Goal: Task Accomplishment & Management: Manage account settings

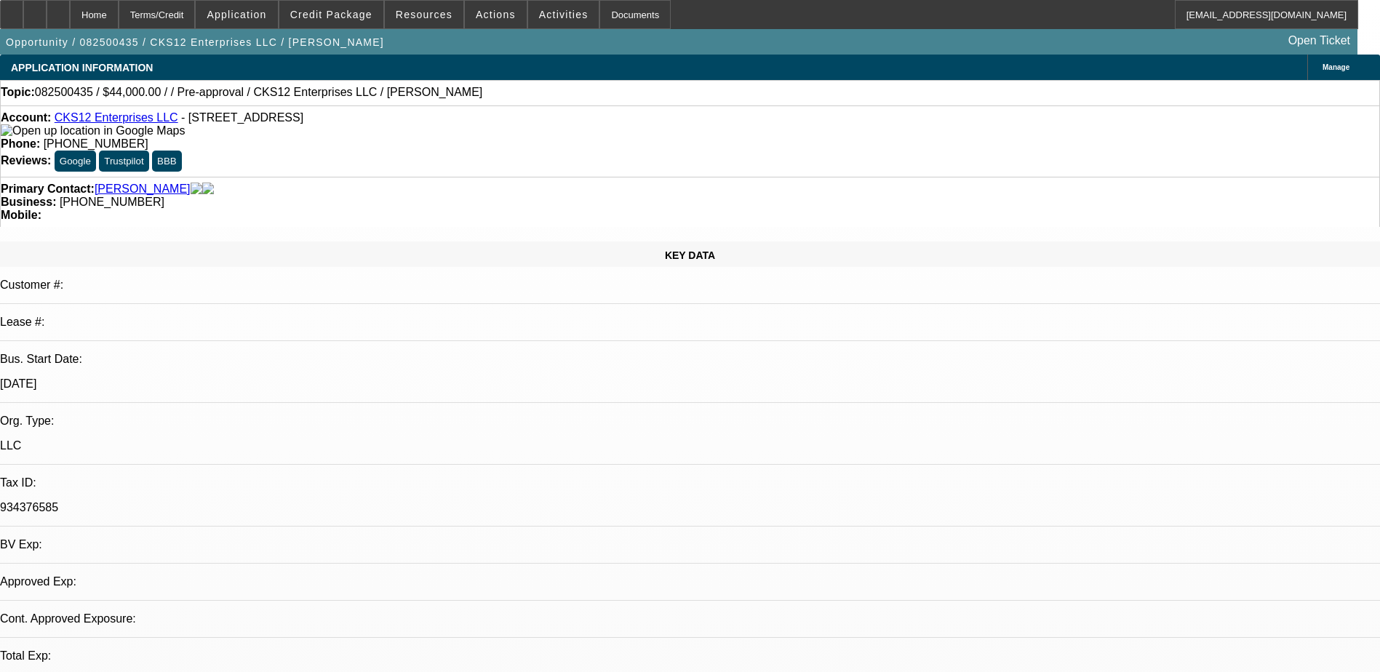
select select "0"
select select "2"
select select "0"
select select "2"
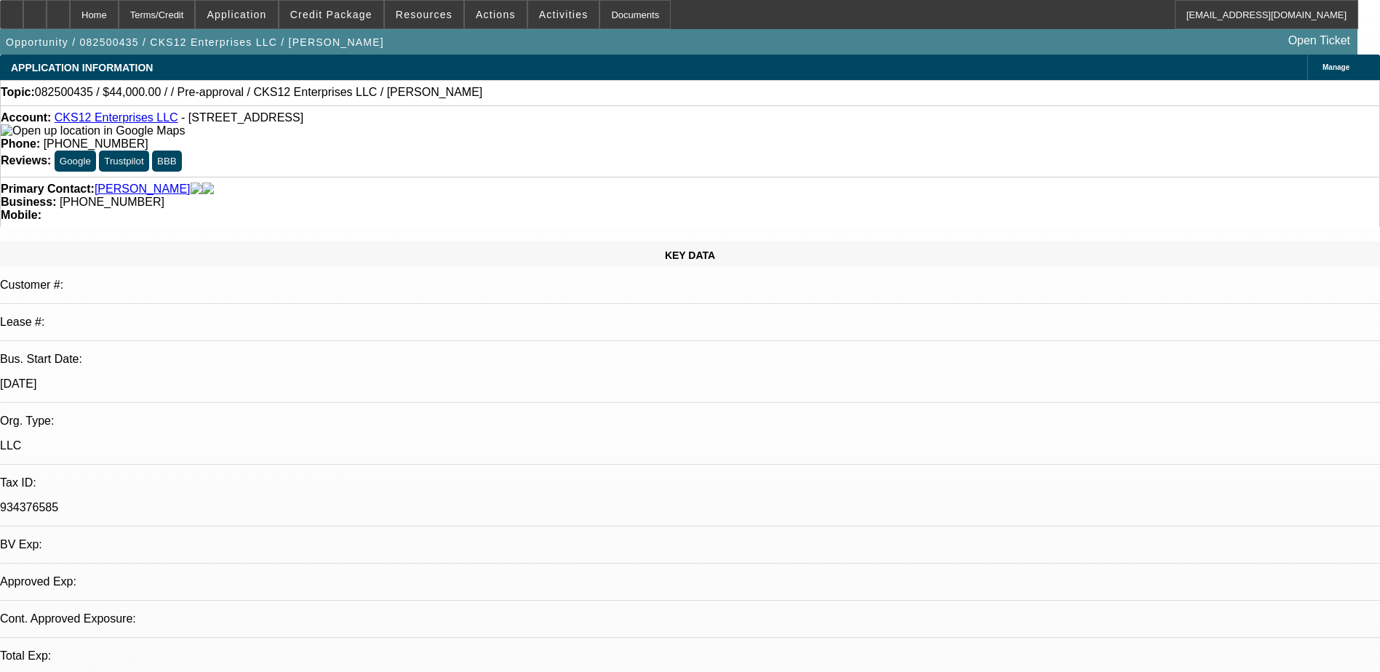
select select "0.1"
select select "1"
select select "6"
select select "1"
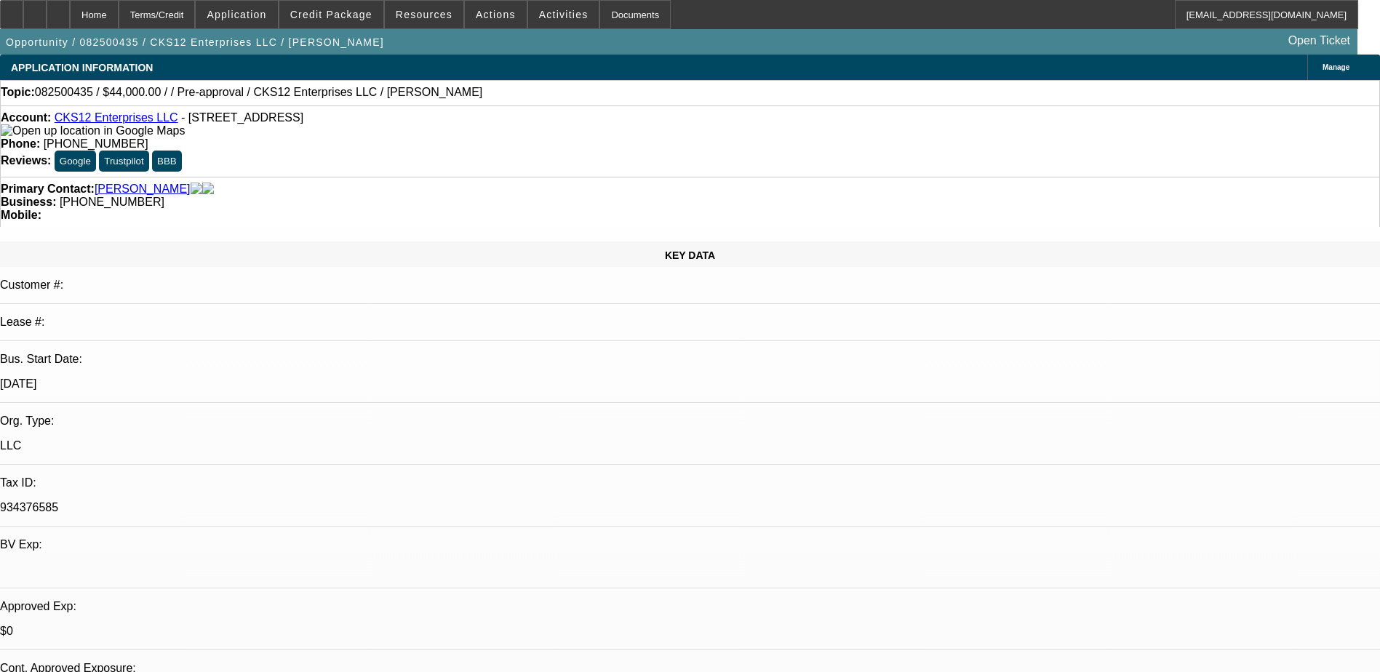
select select "1"
select select "4"
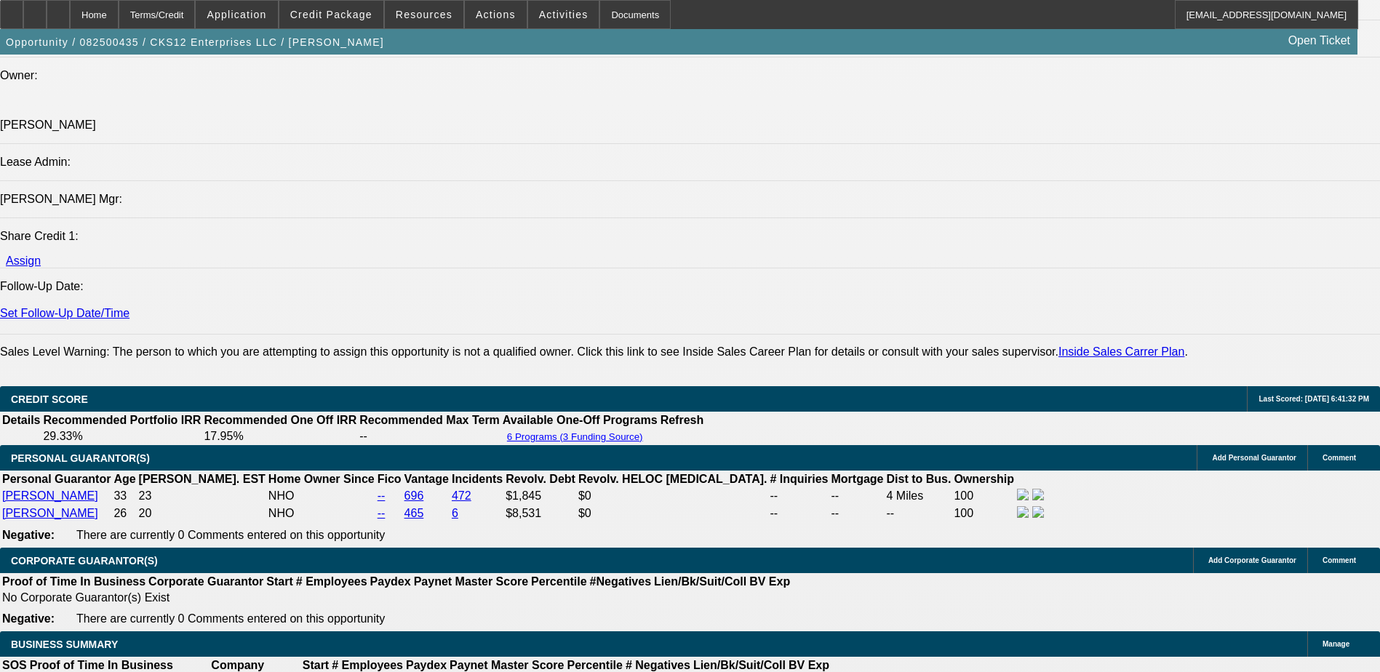
scroll to position [1709, 0]
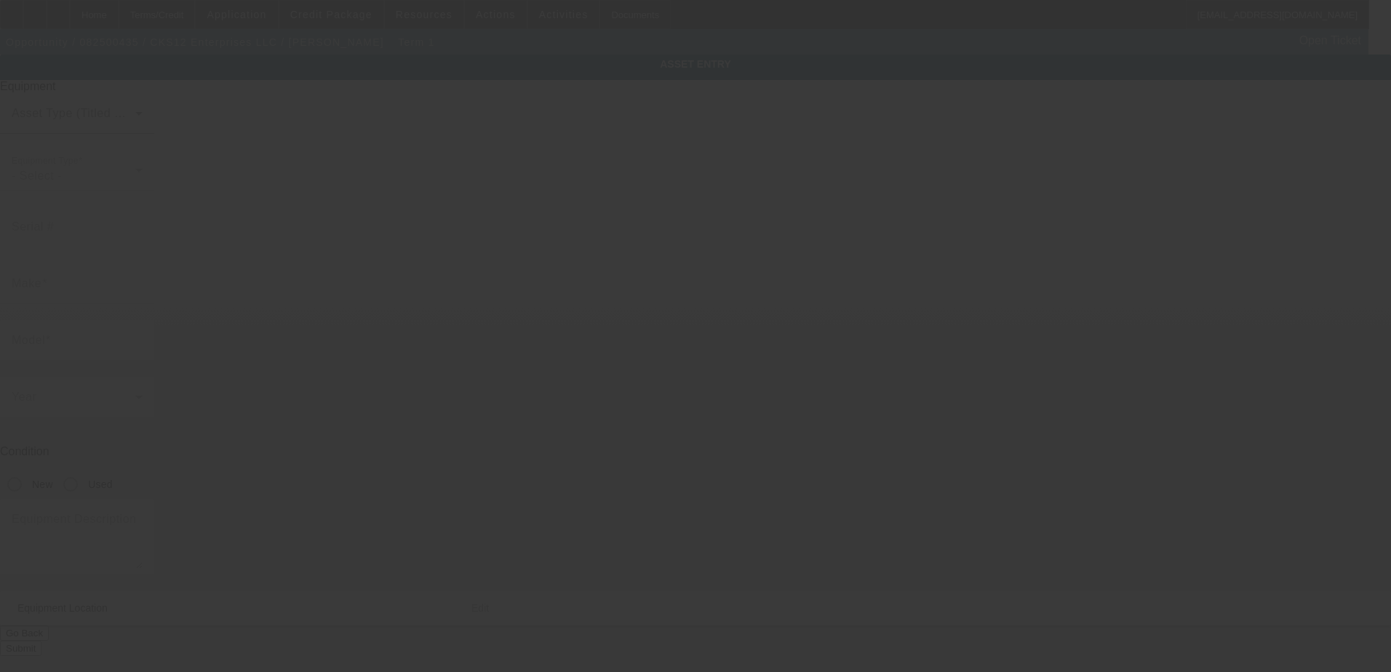
type textarea "Tow Truck"
type input "715 Peachtree St NE"
type input "Atlanta"
type input "30308"
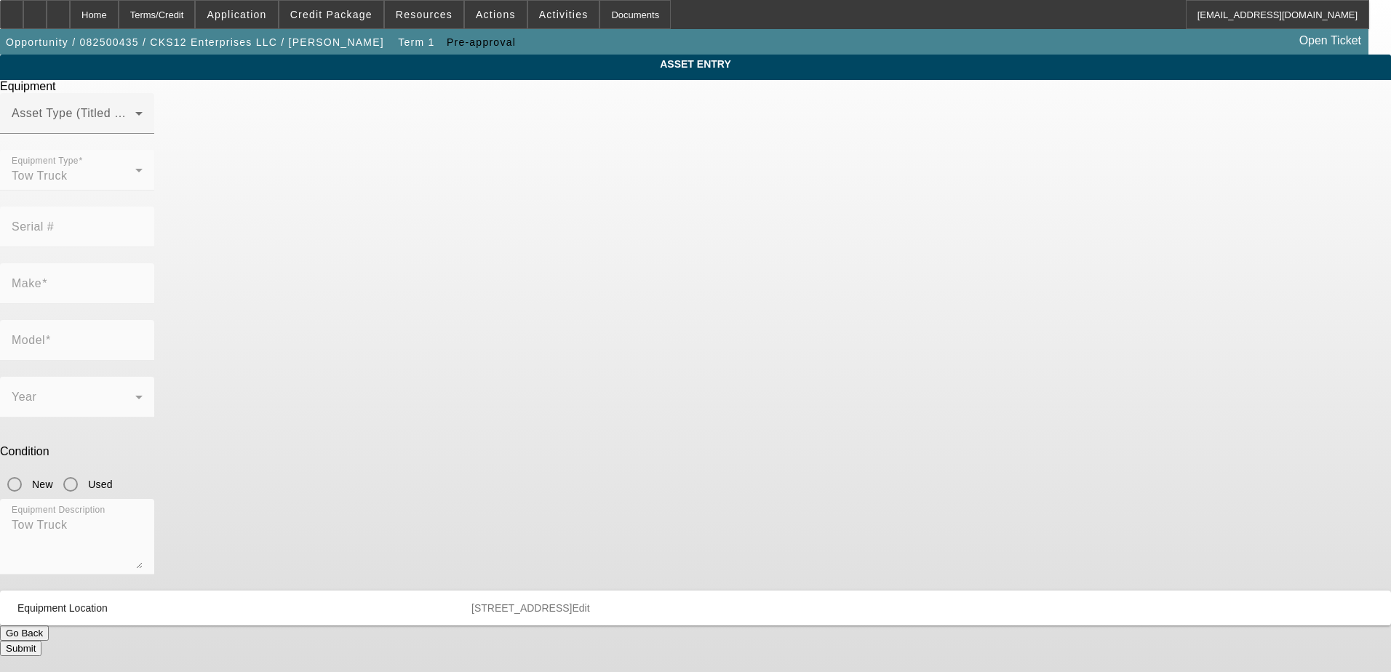
click at [49, 626] on button "Go Back" at bounding box center [24, 633] width 49 height 15
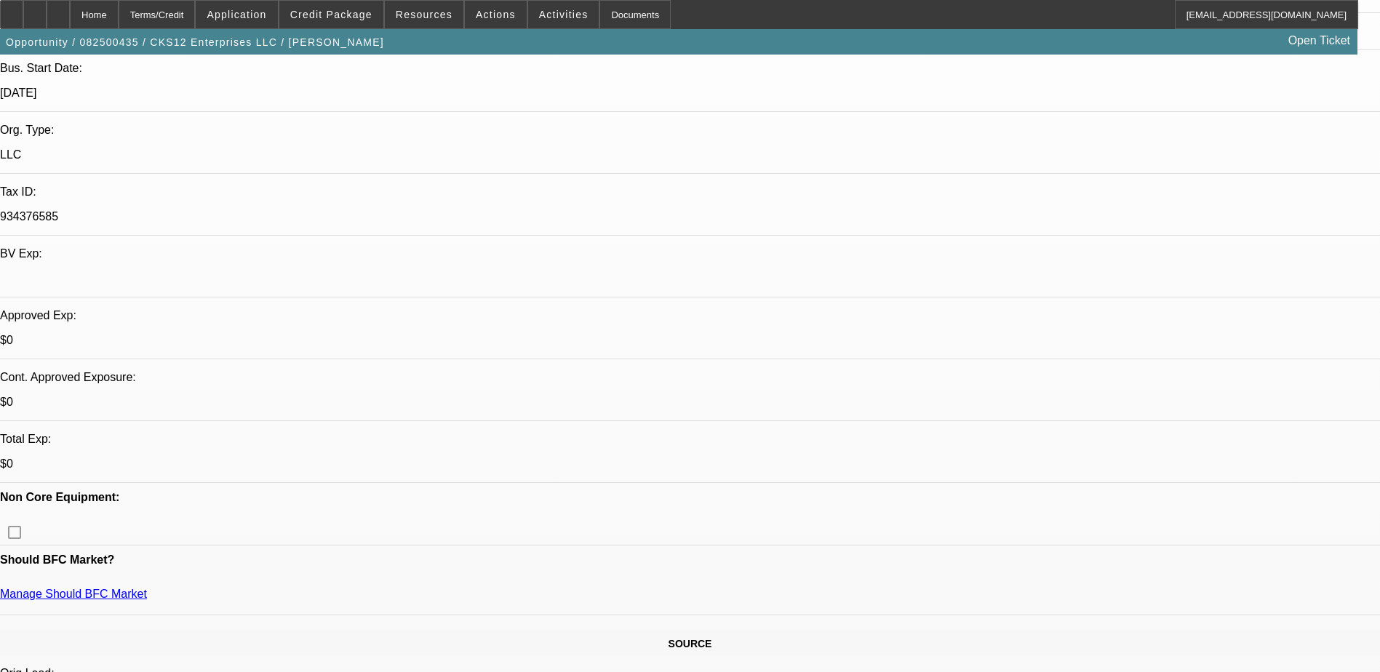
select select "0"
select select "2"
select select "0"
select select "6"
select select "0"
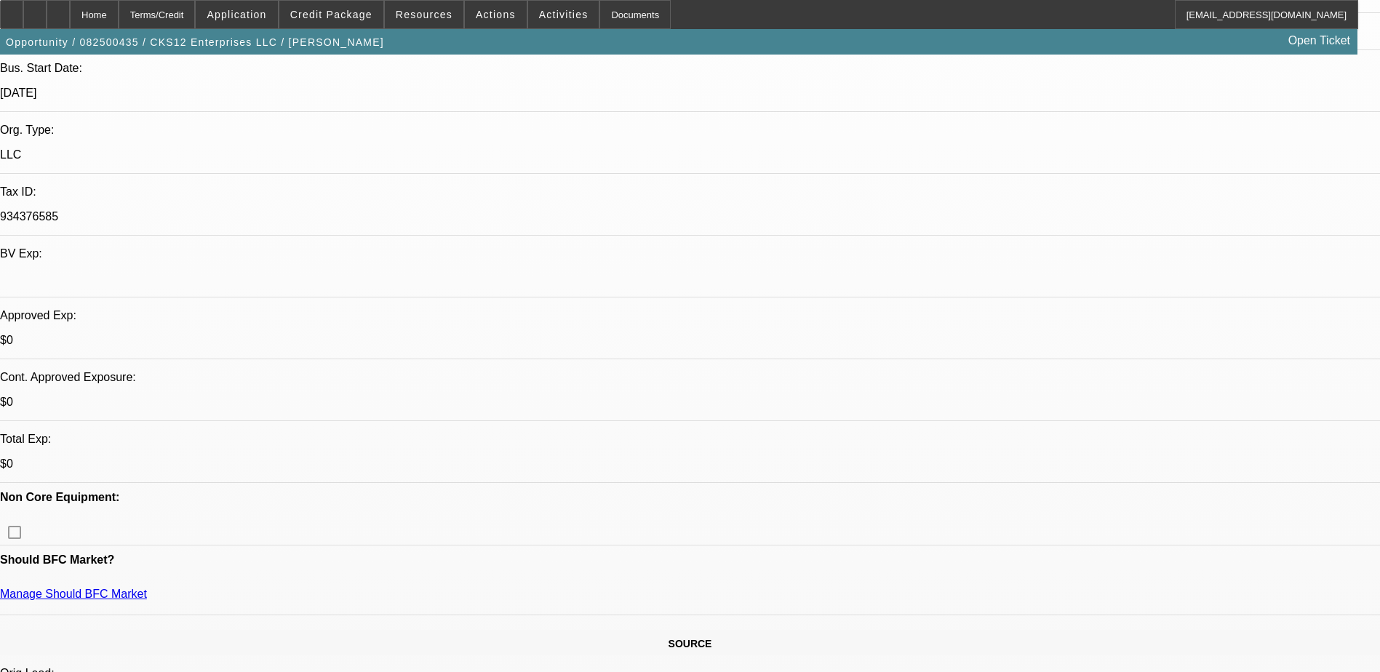
select select "2"
select select "0.1"
select select "4"
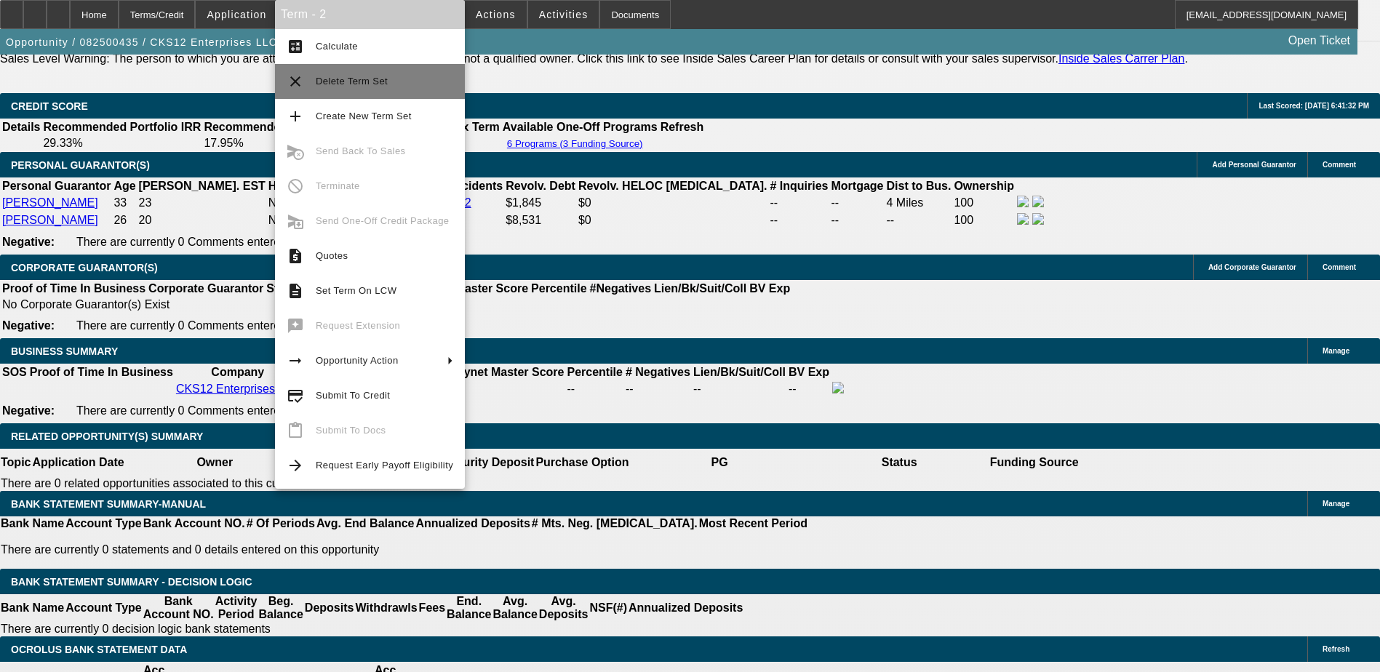
scroll to position [2058, 0]
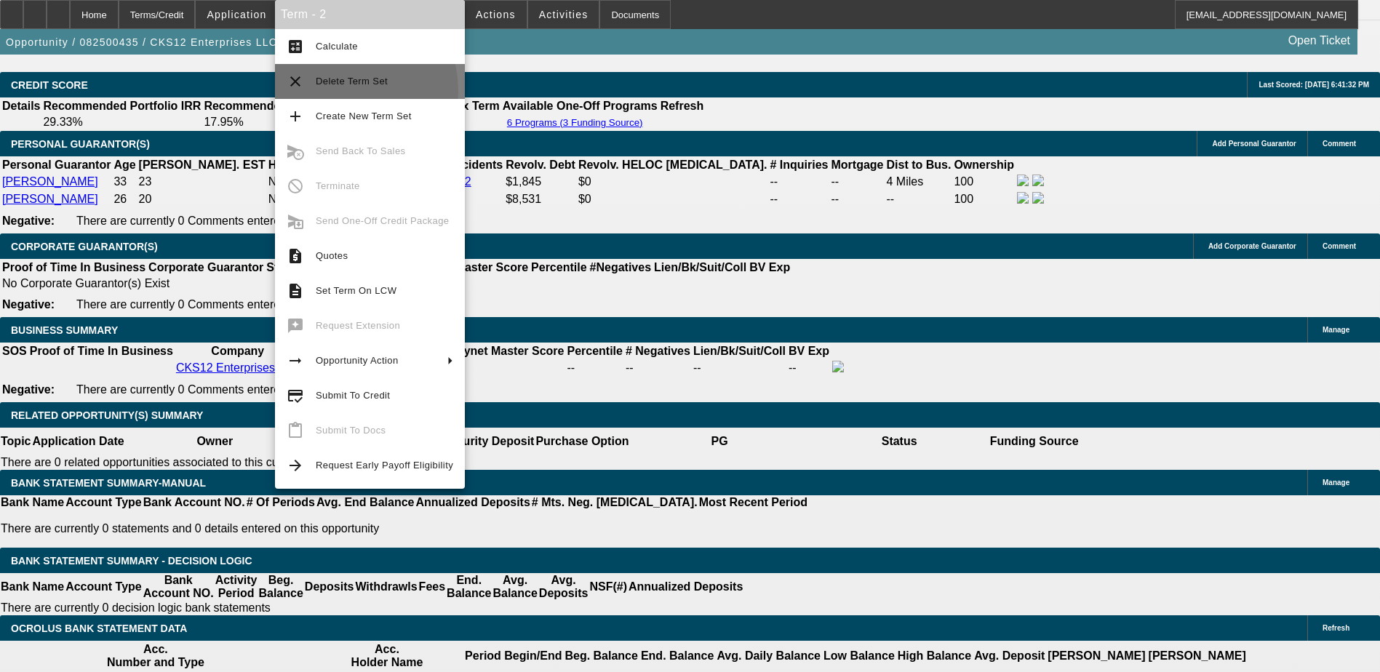
click at [330, 92] on button "clear Delete Term Set" at bounding box center [370, 81] width 190 height 35
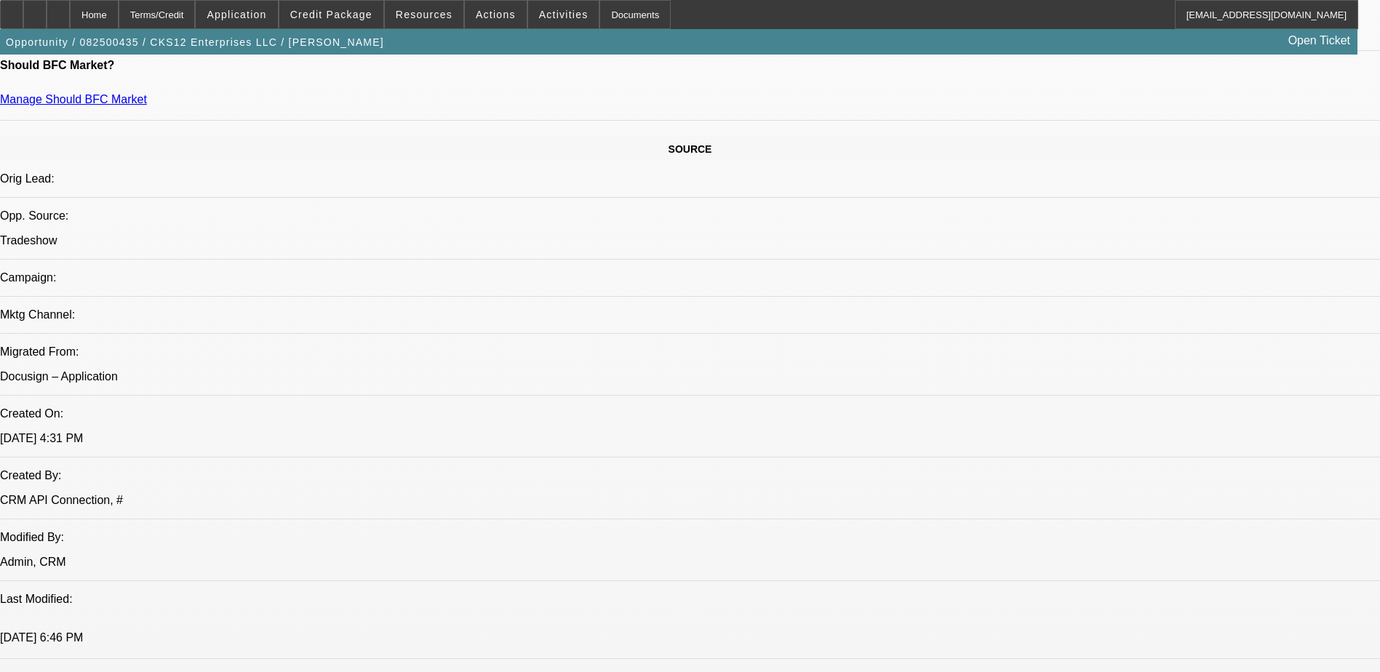
select select "0"
select select "2"
select select "0.1"
select select "4"
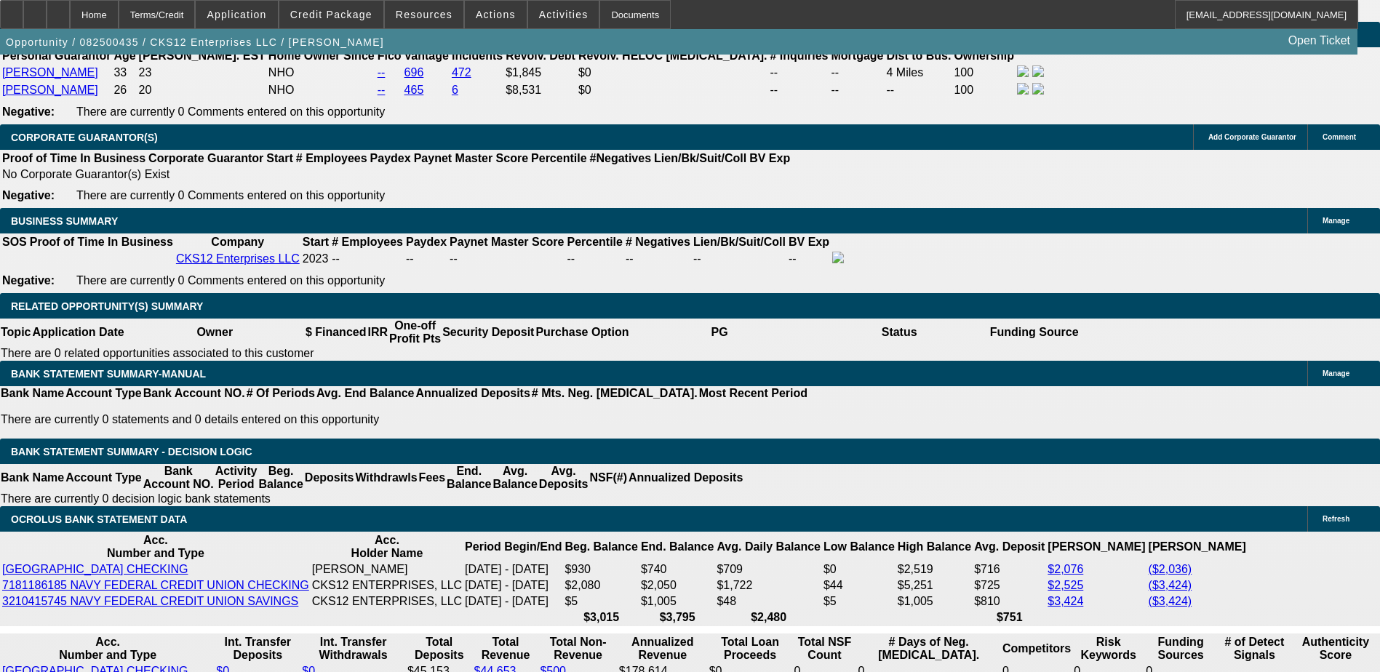
scroll to position [2023, 0]
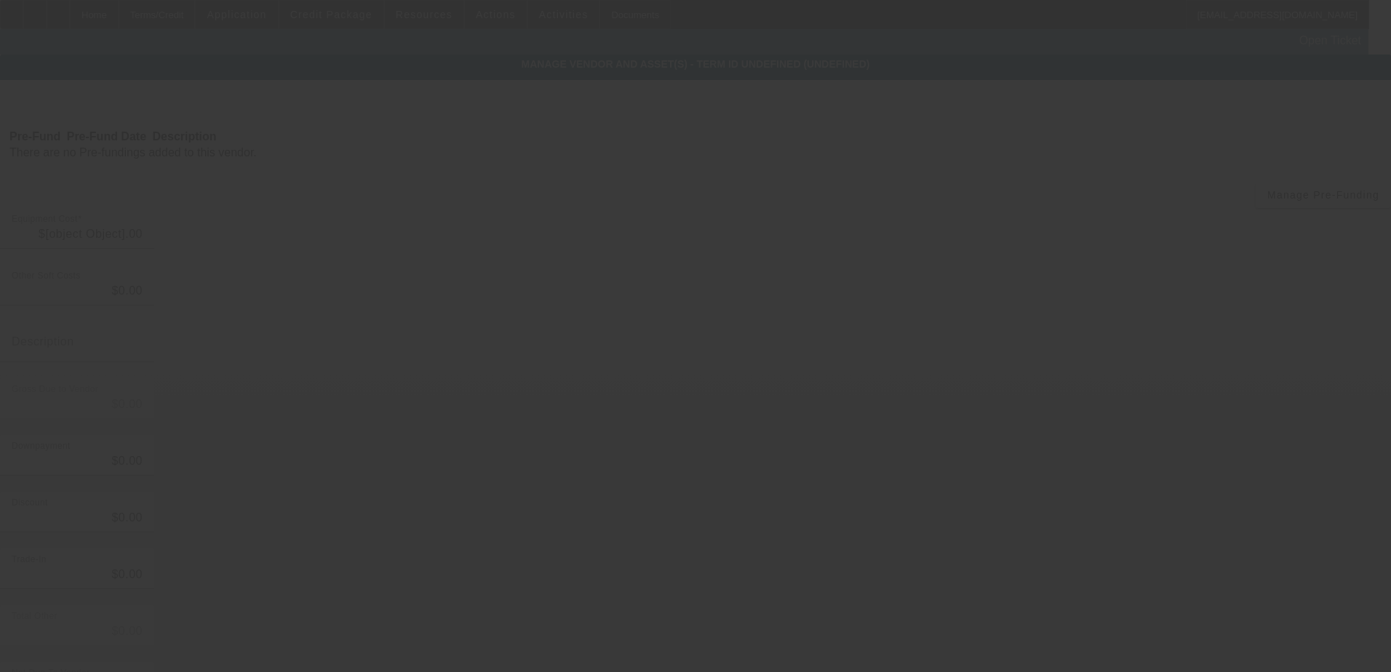
type input "$50,000.00"
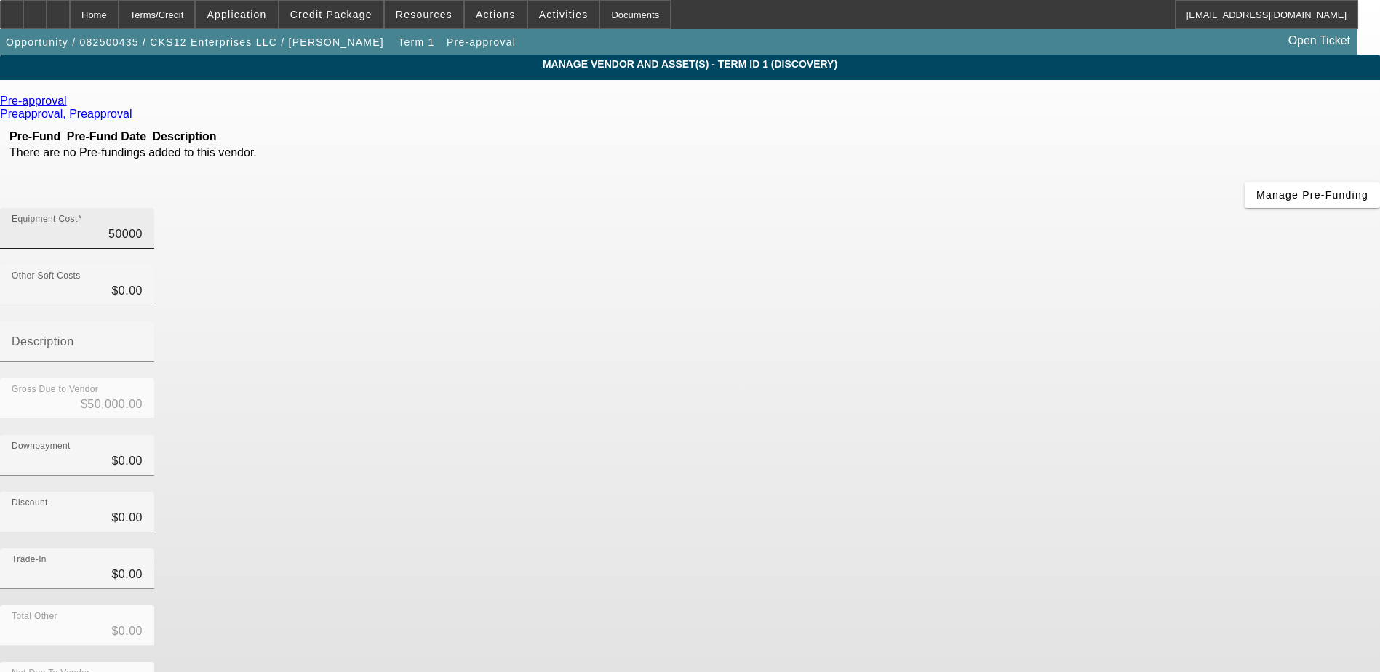
click at [143, 225] on input "50000" at bounding box center [77, 233] width 131 height 17
type input "4"
type input "$4.00"
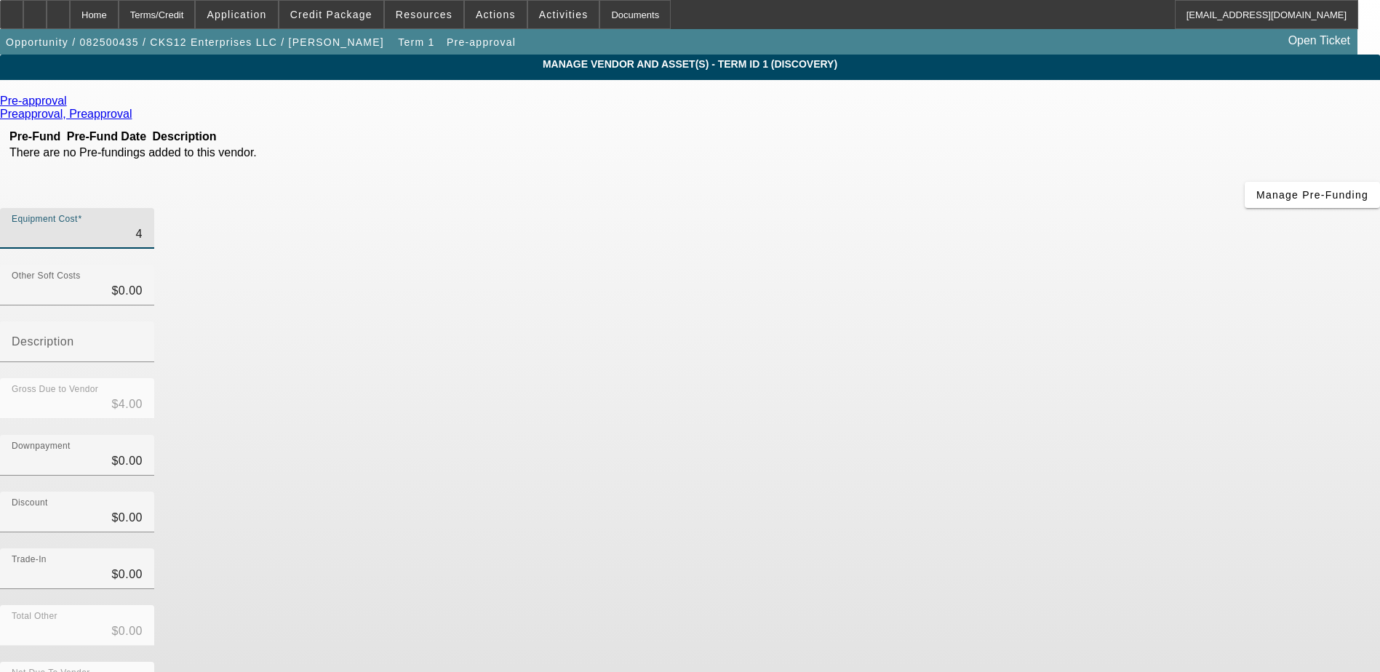
type input "45"
type input "$45.00"
type input "450"
type input "$450.00"
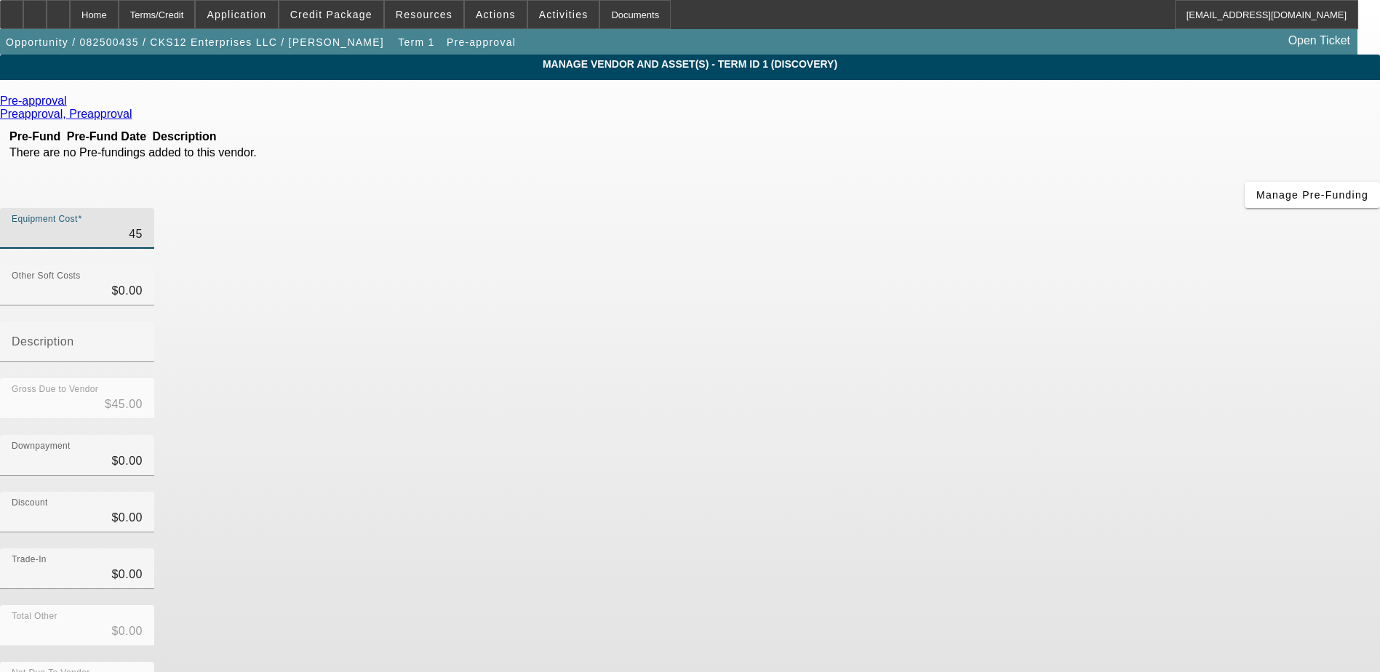
type input "$450.00"
type input "4500"
type input "$4,500.00"
type input "45000"
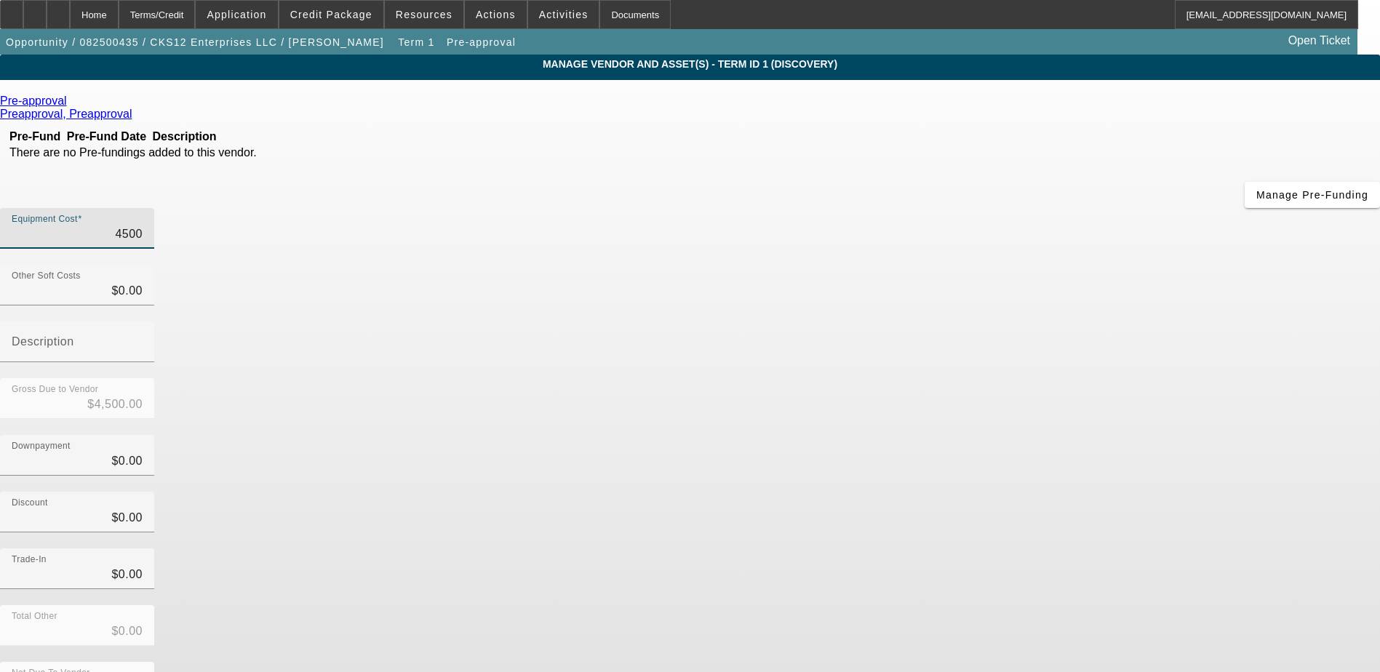
type input "$45,000.00"
click at [955, 435] on div "Downpayment $0.00" at bounding box center [690, 463] width 1380 height 57
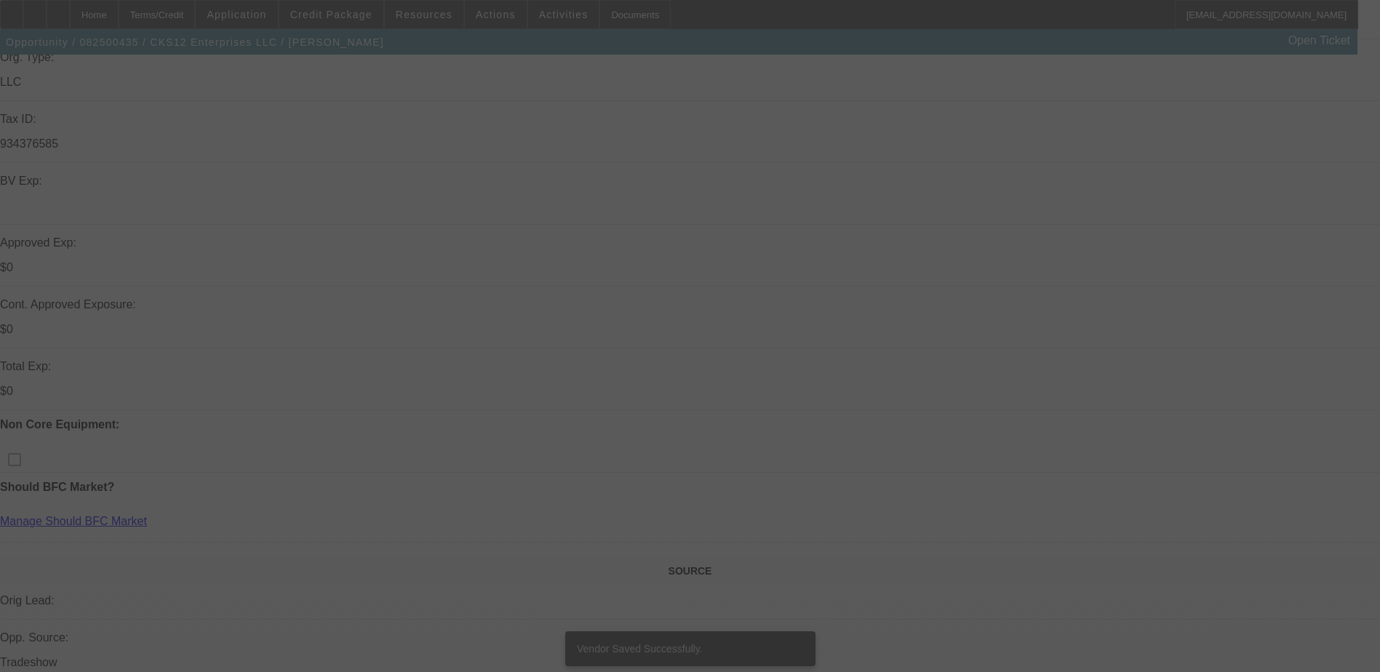
select select "0"
select select "2"
select select "0.1"
select select "4"
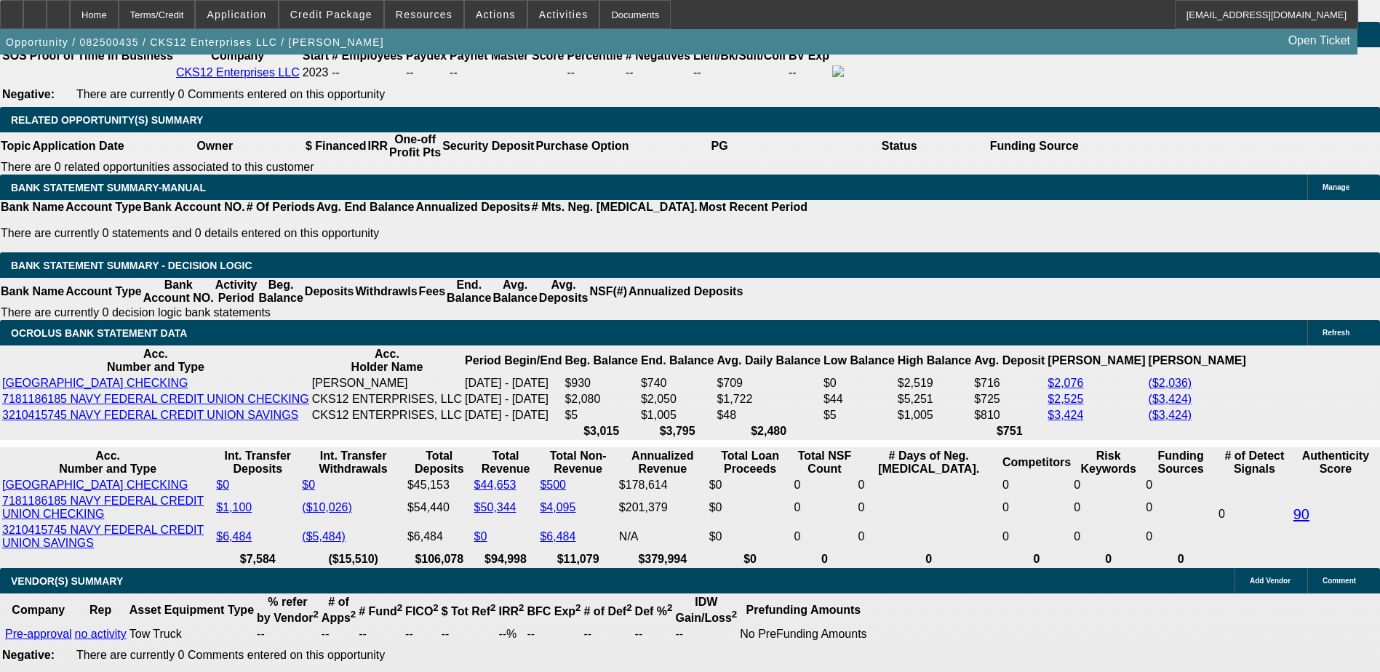
scroll to position [2280, 0]
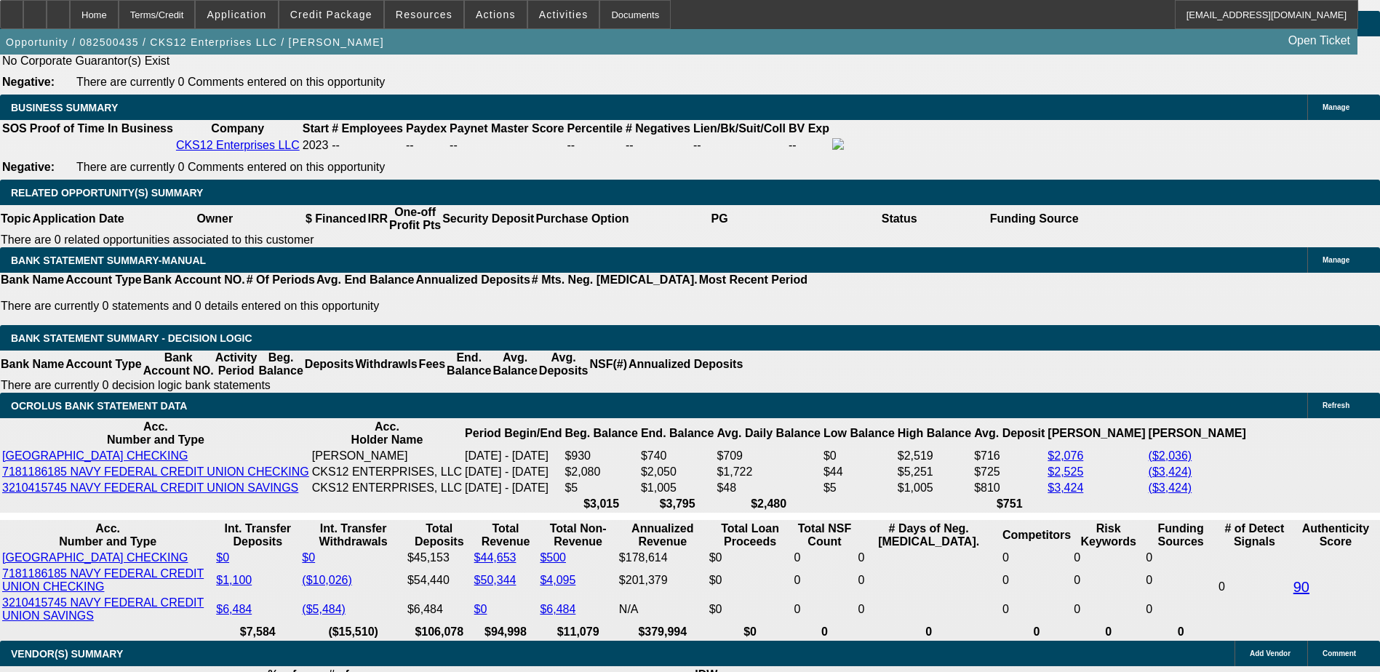
select select "0.1"
type input "$4,500.00"
type input "UNKNOWN"
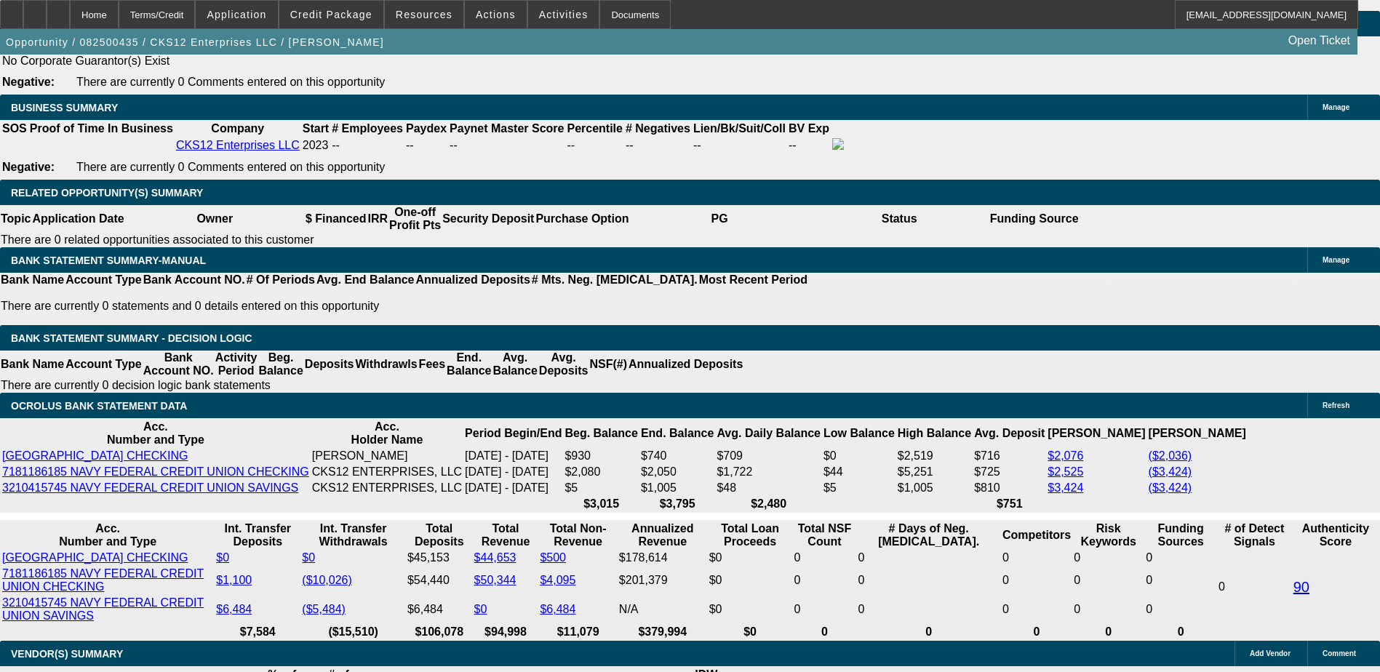
type input "$1,445.95"
type input "$2,891.90"
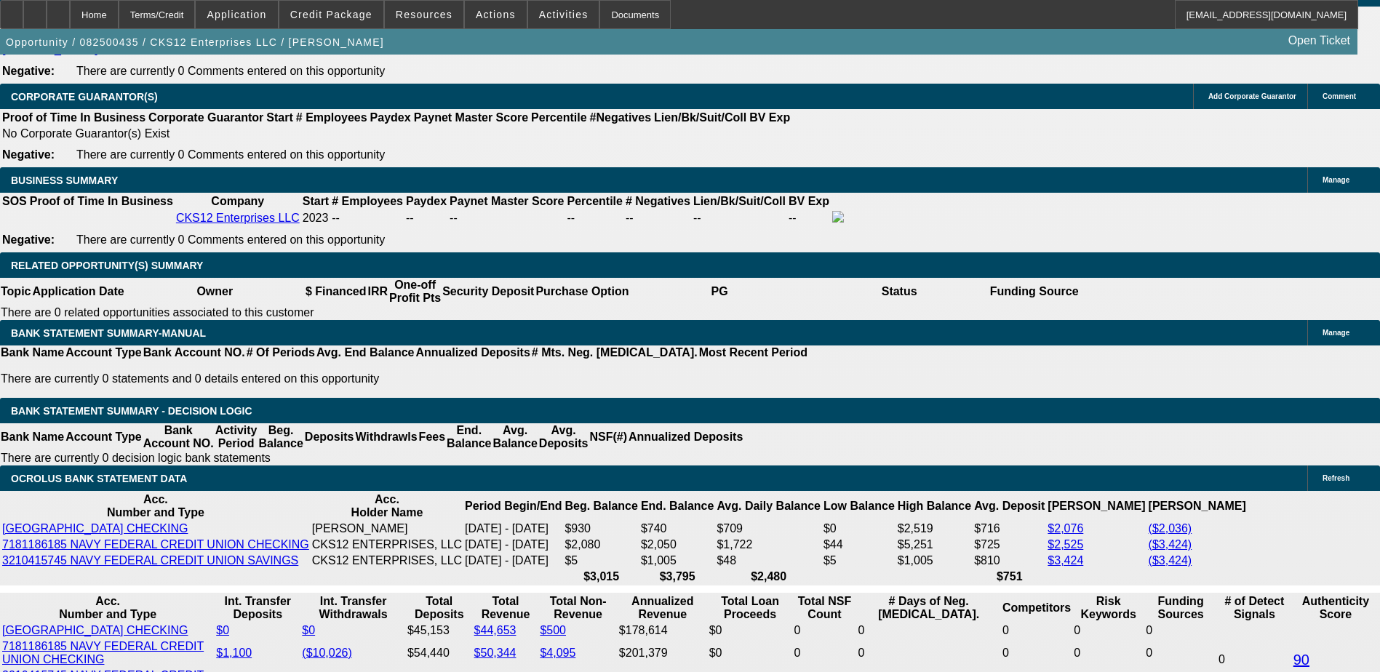
scroll to position [2062, 0]
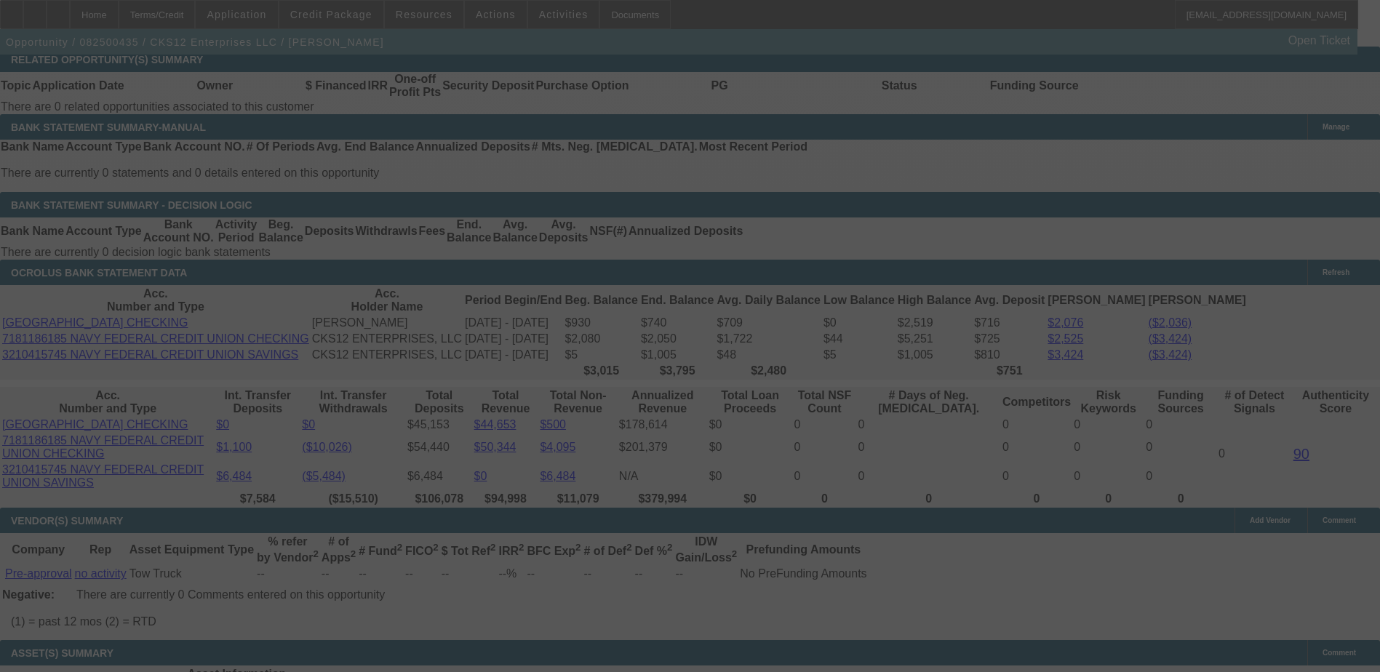
scroll to position [2426, 0]
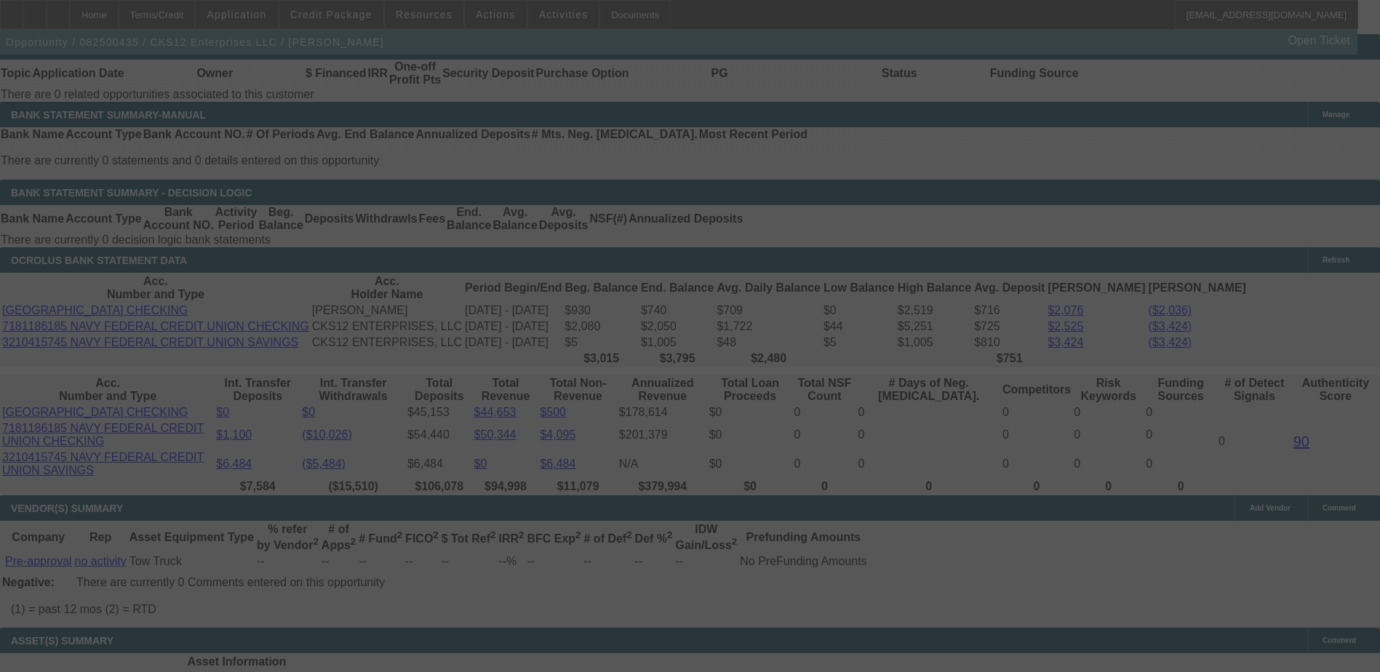
select select "0.1"
select select "2"
select select "0.1"
select select "4"
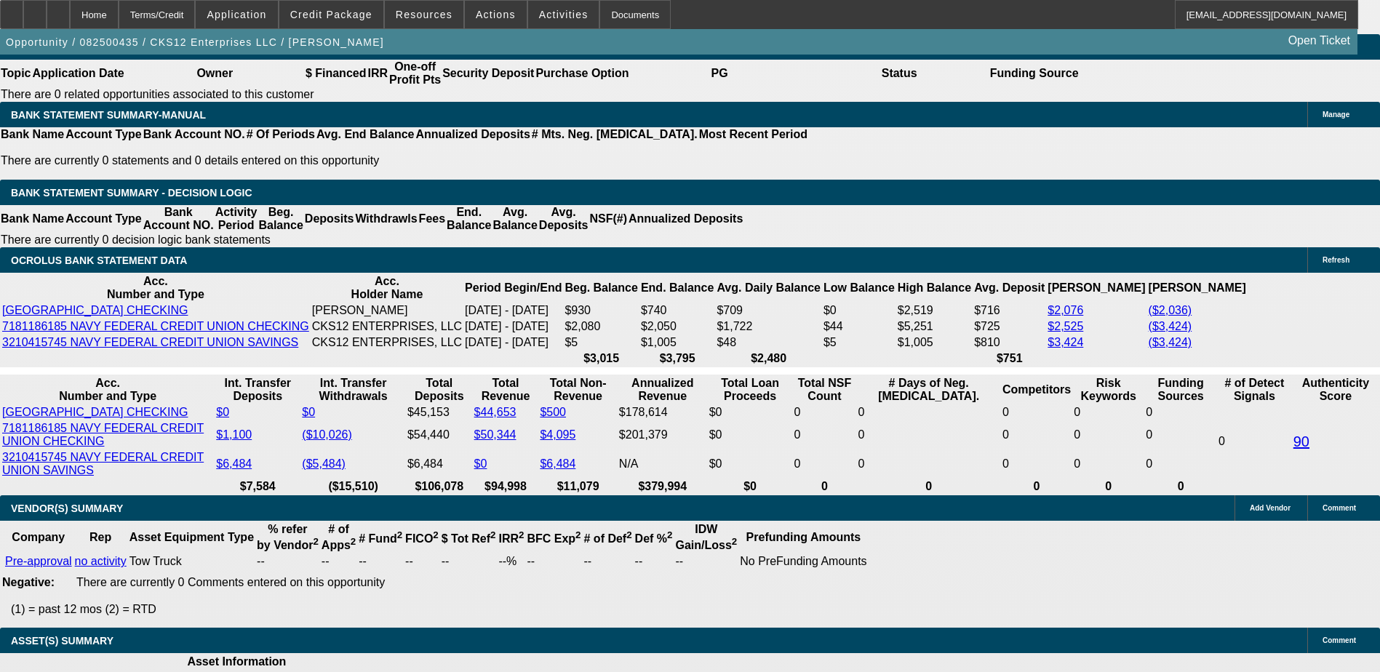
scroll to position [2499, 0]
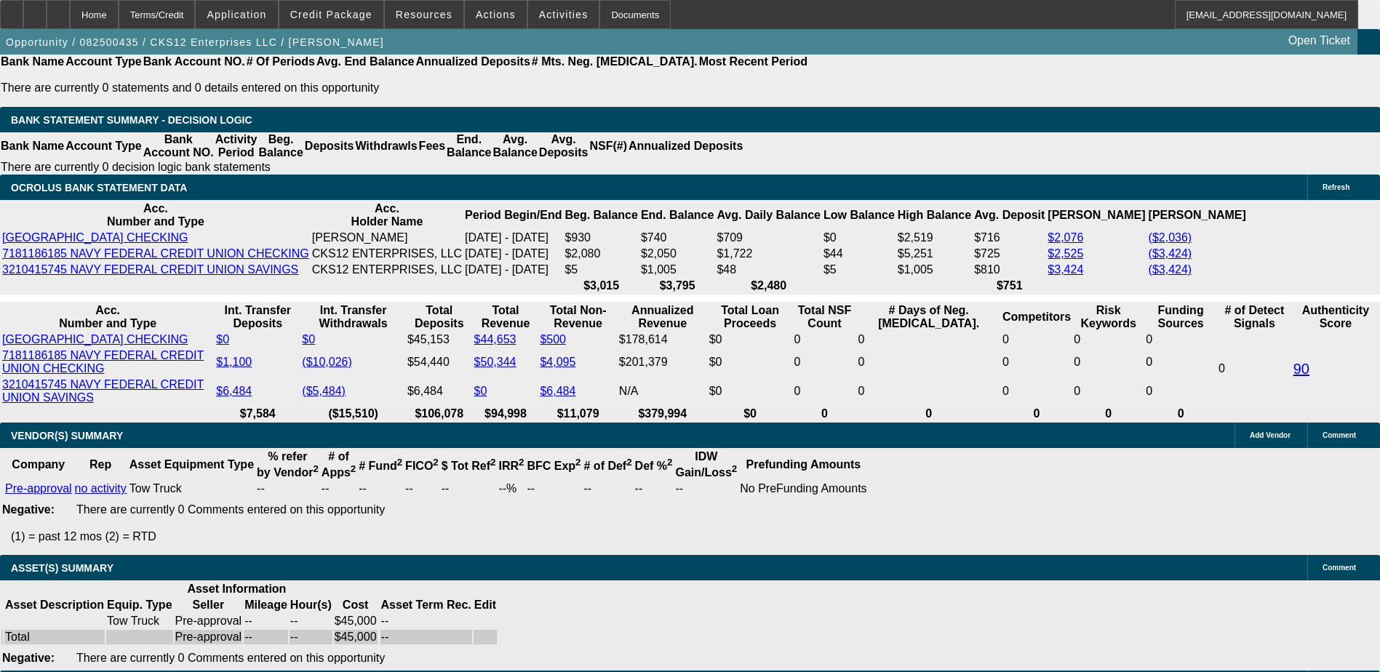
select select "2"
type input "UNKNOWN"
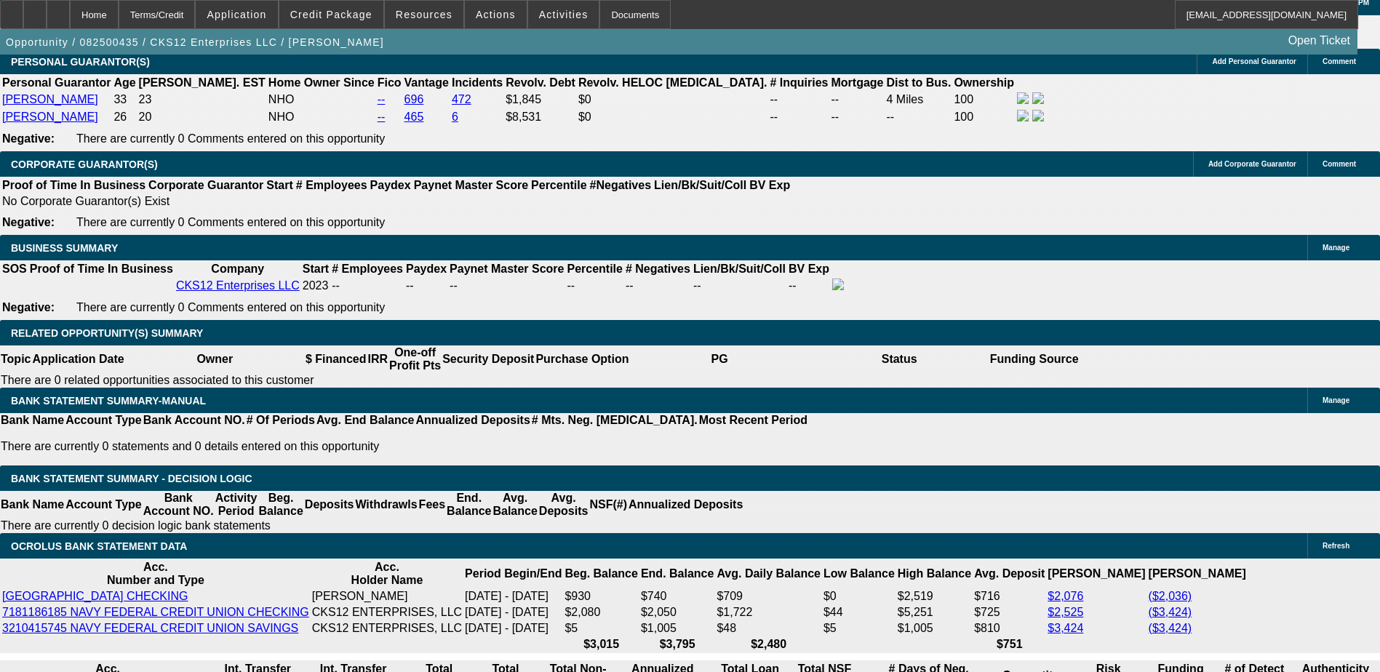
scroll to position [2135, 0]
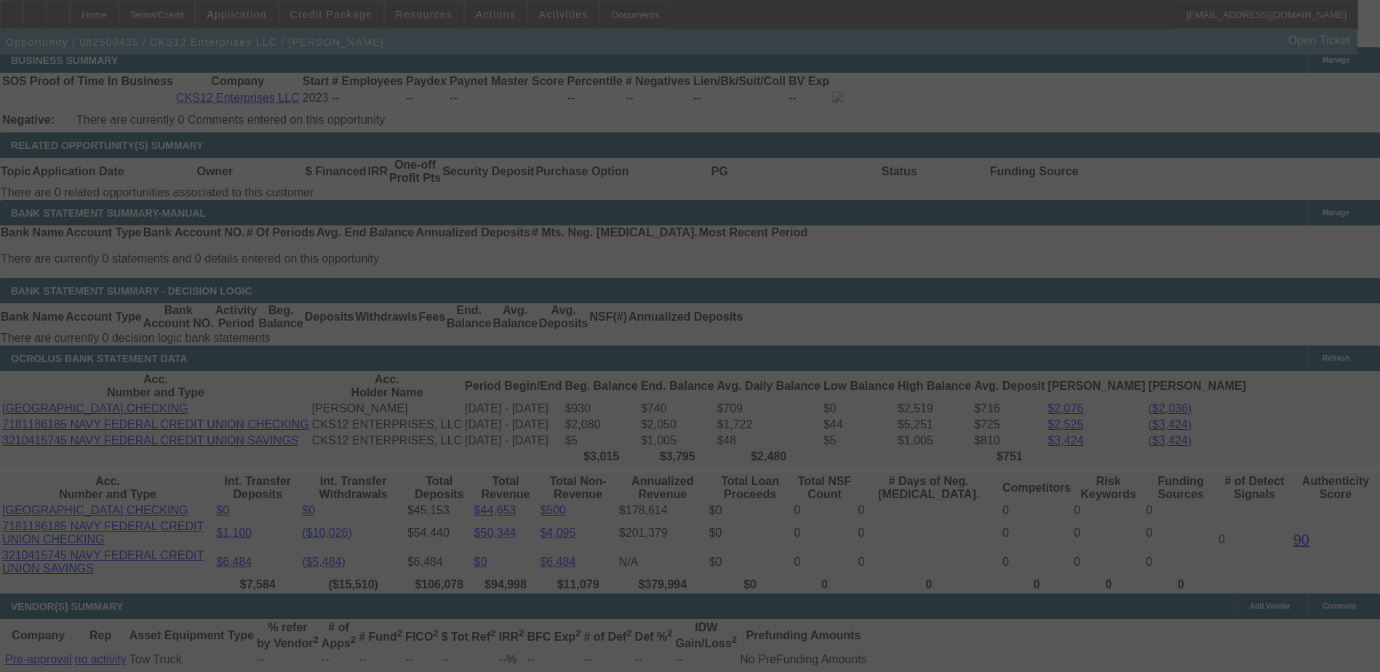
scroll to position [2353, 0]
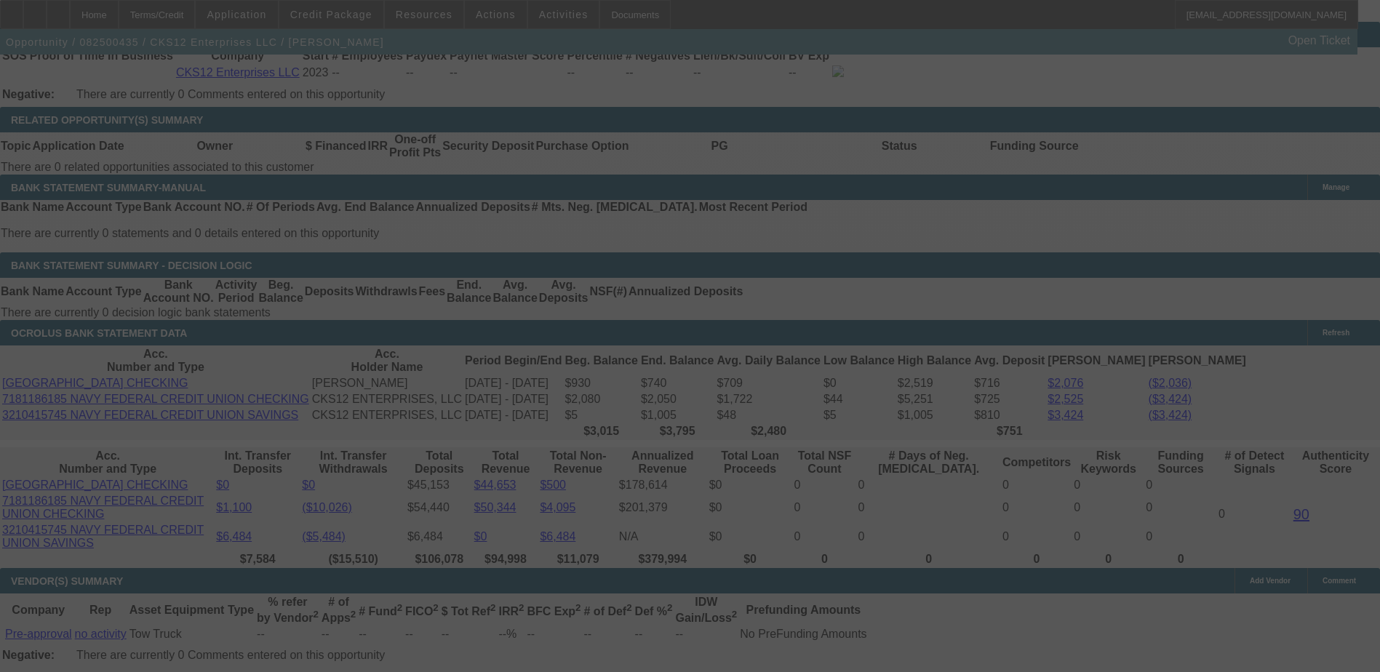
select select "0.1"
select select "2"
select select "0.1"
select select "4"
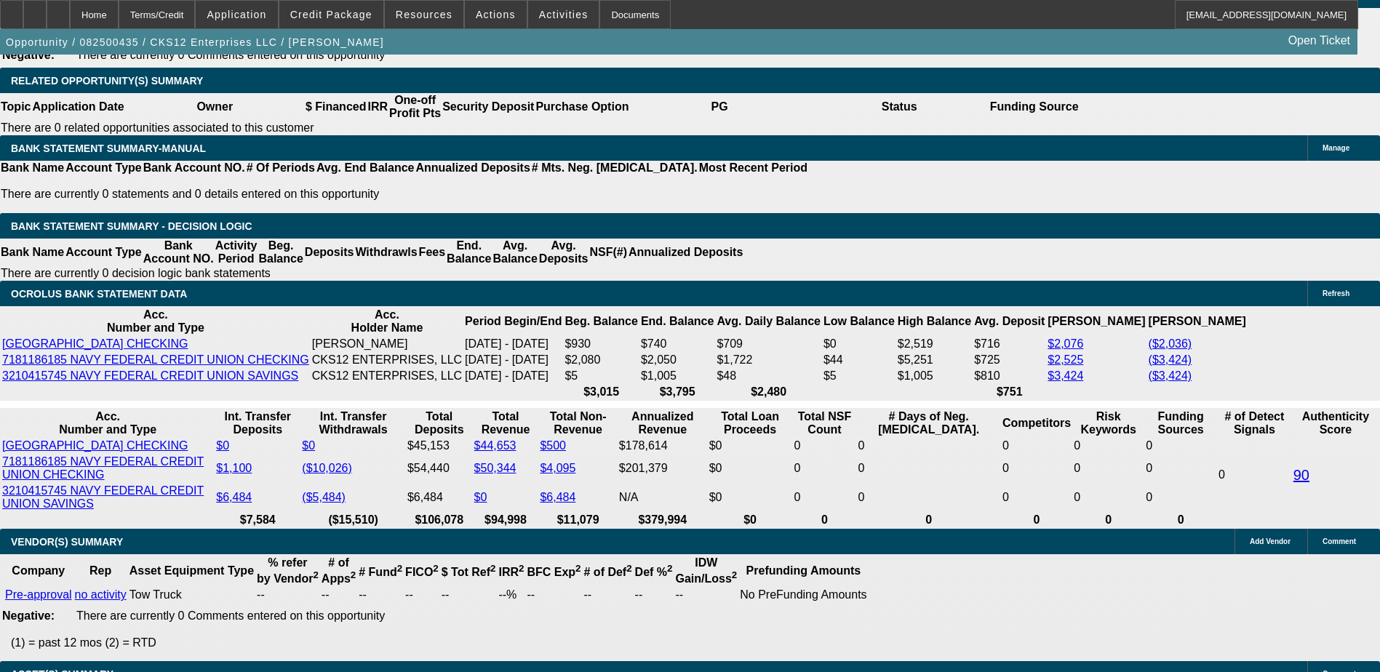
scroll to position [2426, 0]
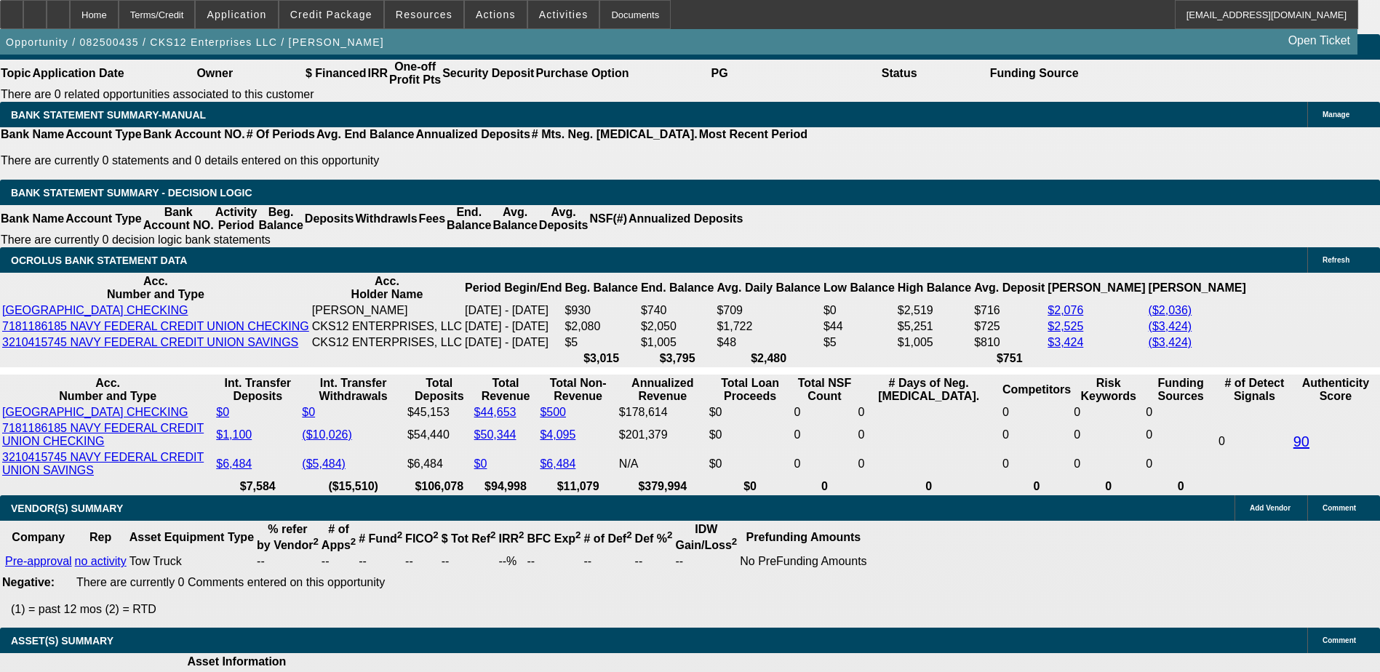
select select "3"
type input "UNKNOWN"
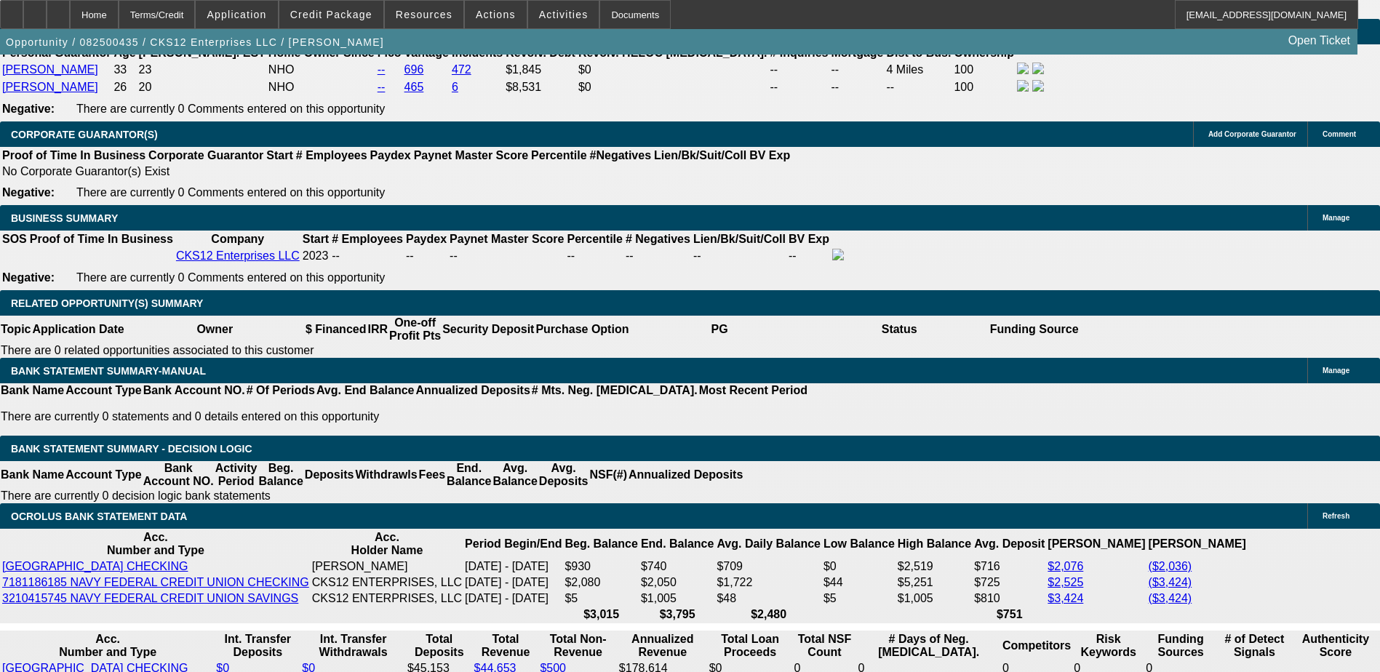
scroll to position [2062, 0]
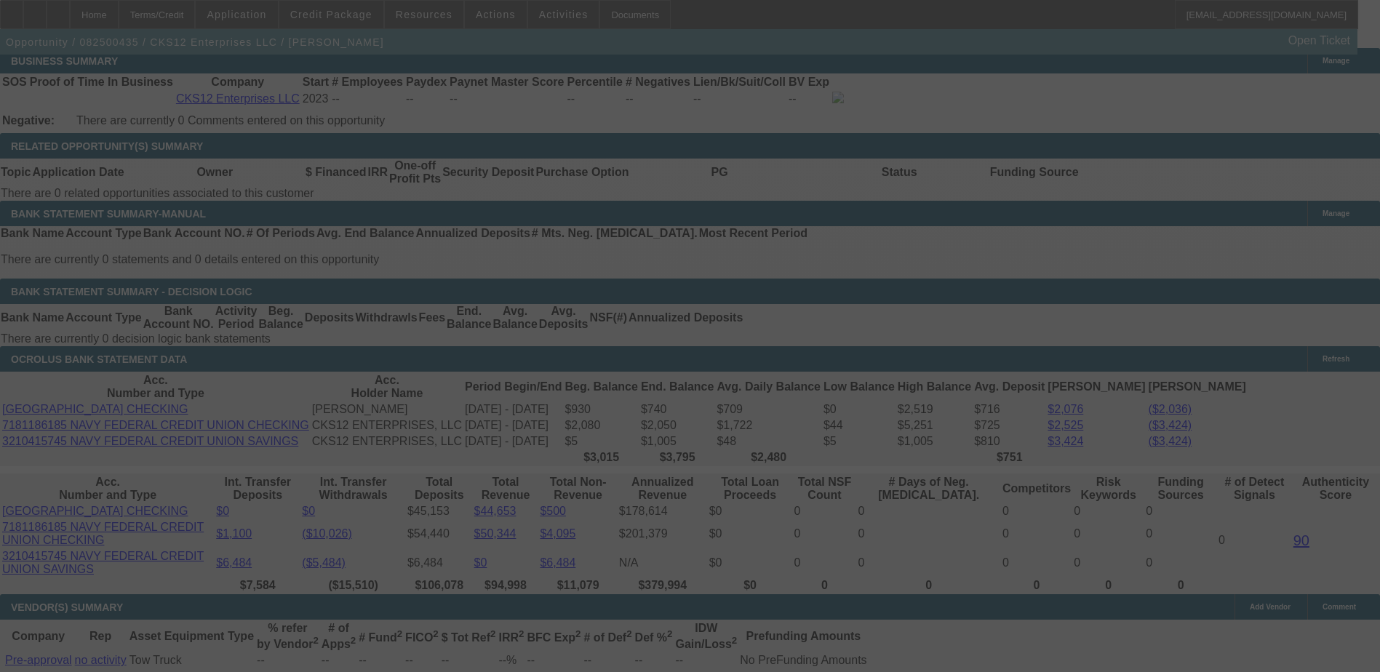
scroll to position [2353, 0]
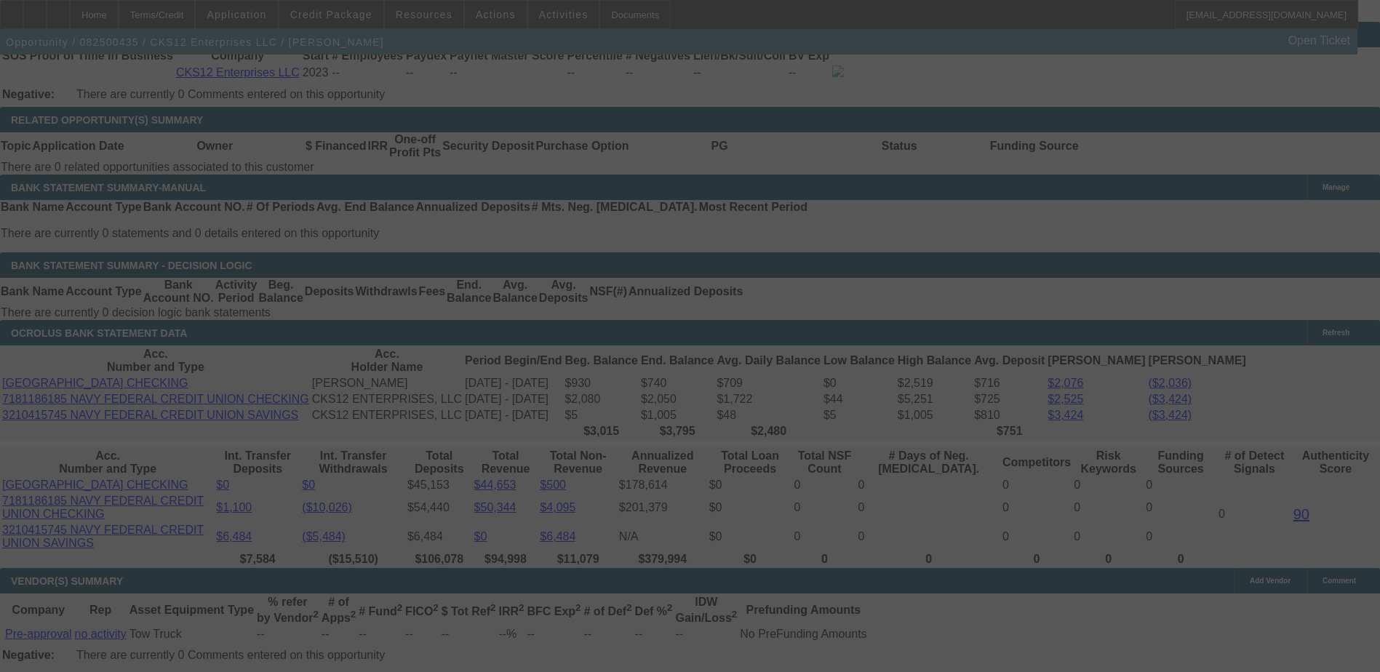
select select "0.1"
select select "2"
select select "3"
select select "0.1"
select select "4"
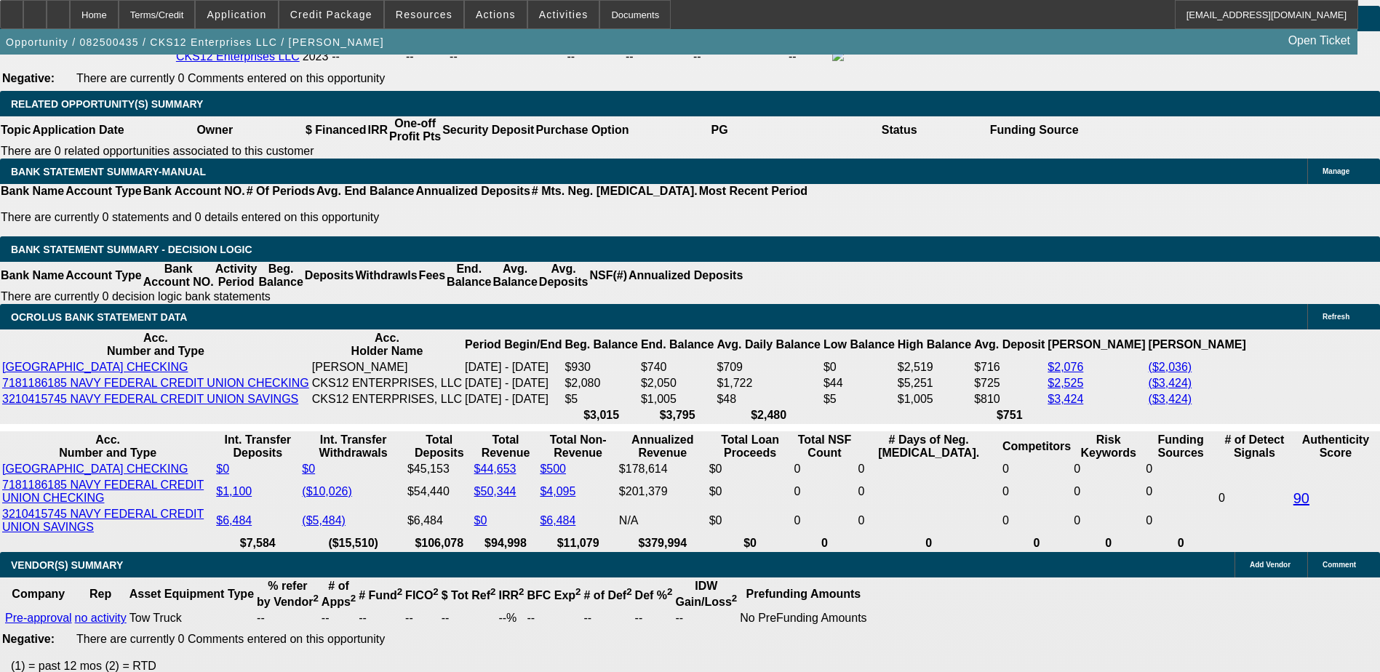
scroll to position [2366, 0]
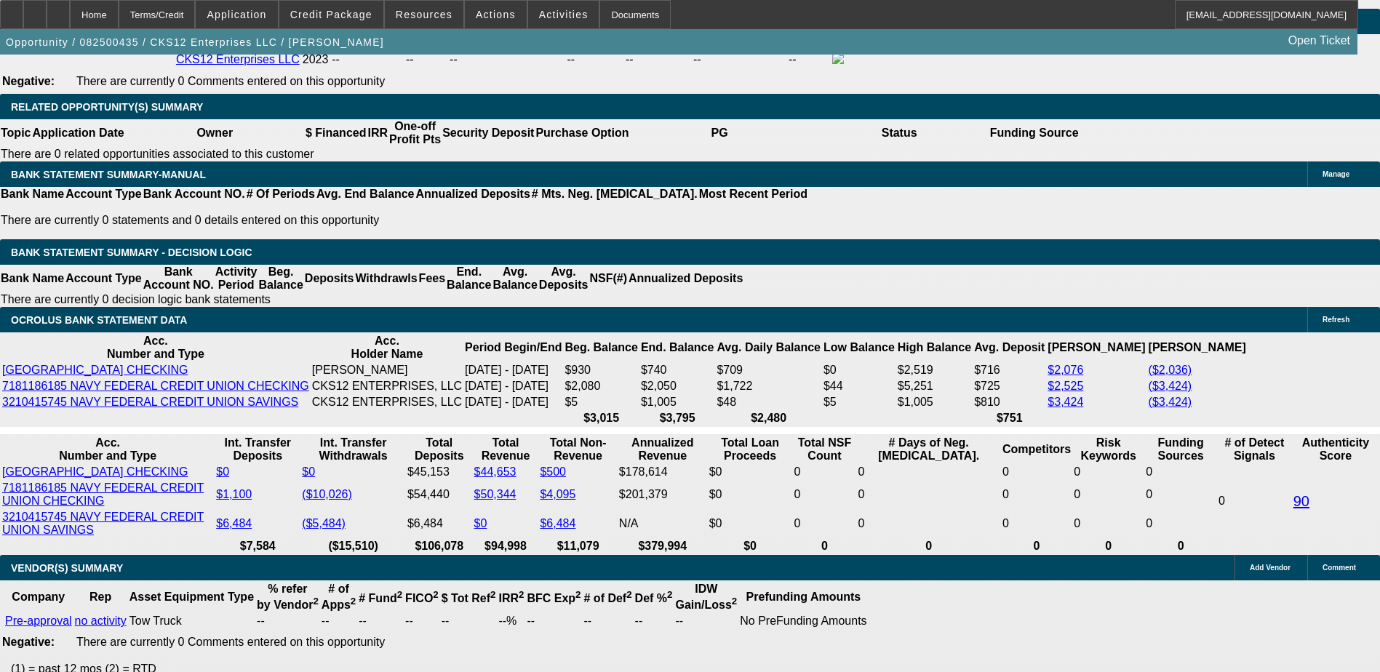
select select "1"
type input "UNKNOWN"
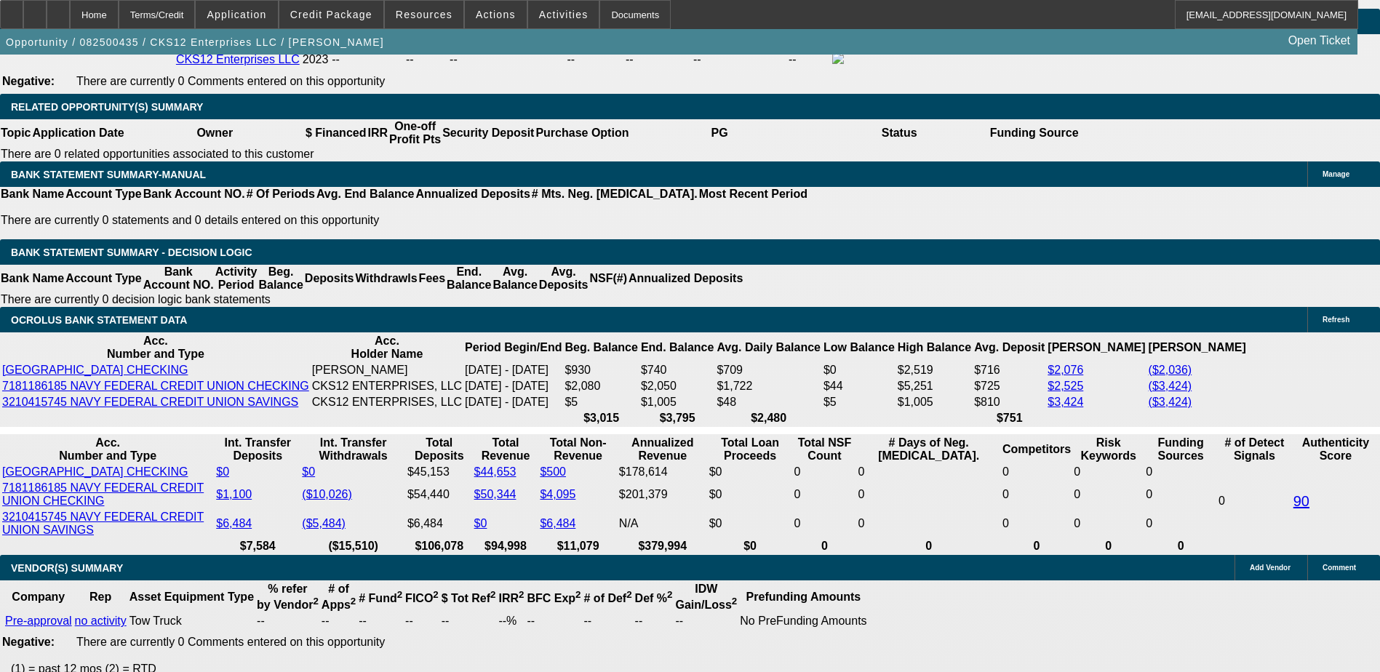
type input "$4,000.00"
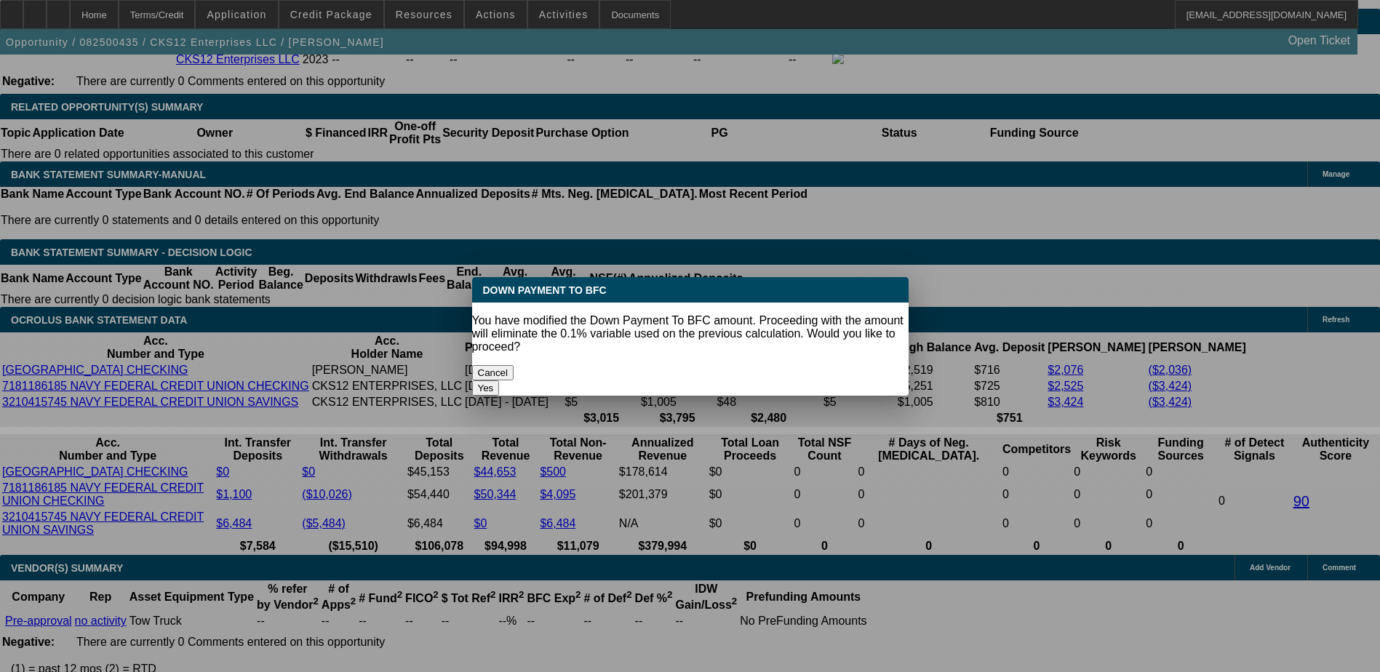
scroll to position [0, 0]
click at [514, 347] on body "Home Terms/Credit Application Credit Package Resources Actions Activities Docum…" at bounding box center [690, 322] width 1380 height 5376
click at [775, 380] on div "Yes" at bounding box center [690, 387] width 436 height 15
click at [500, 380] on button "Yes" at bounding box center [486, 387] width 28 height 15
select select "0"
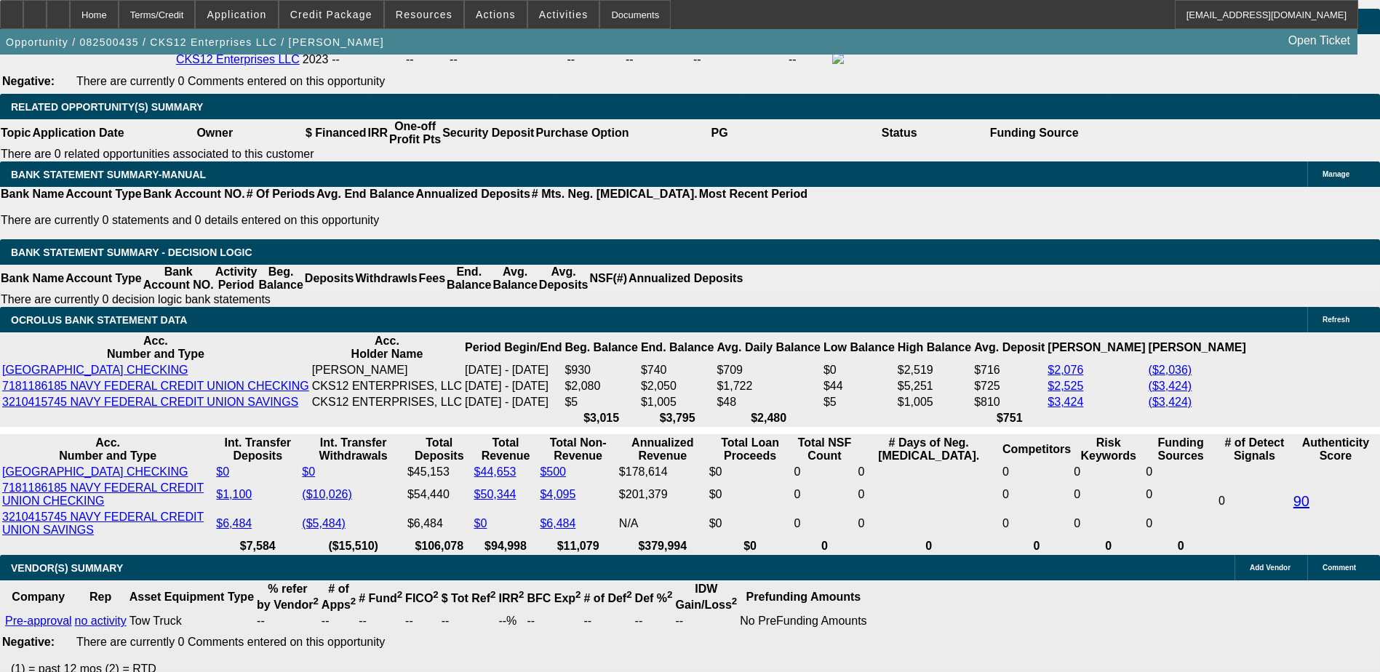
type input "$2,927.60"
type input "$1,463.80"
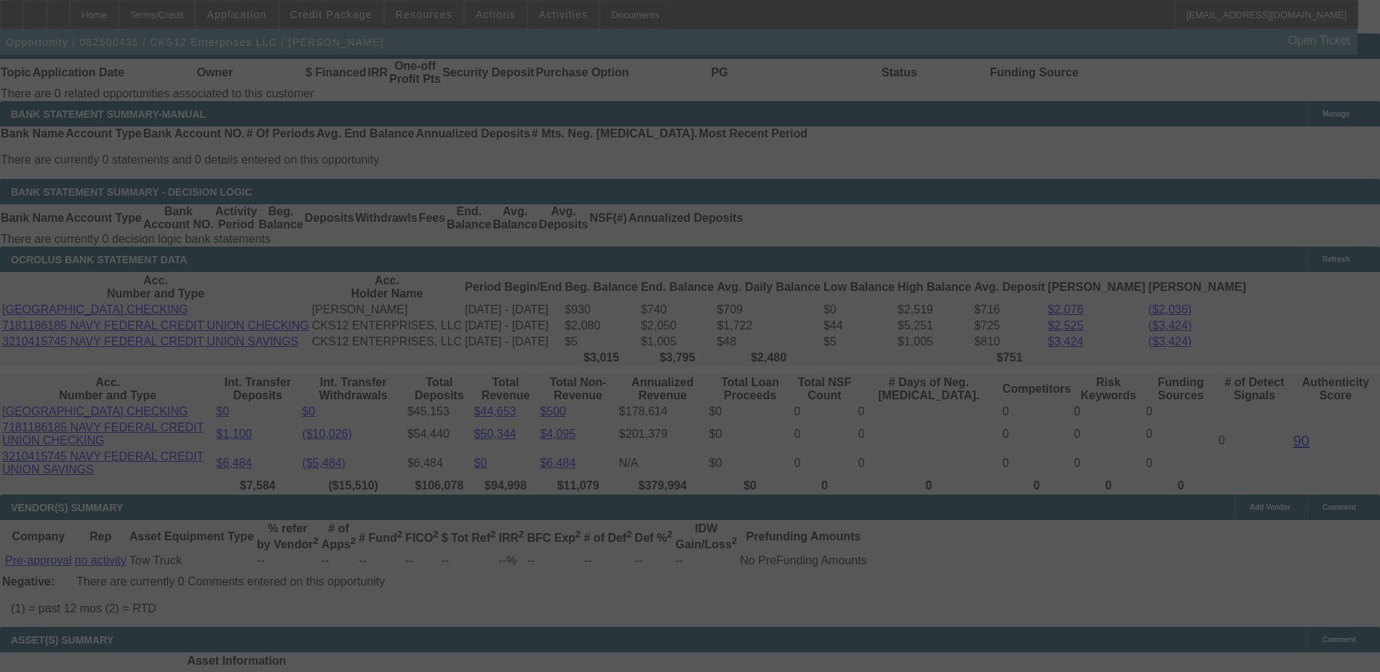
scroll to position [2439, 0]
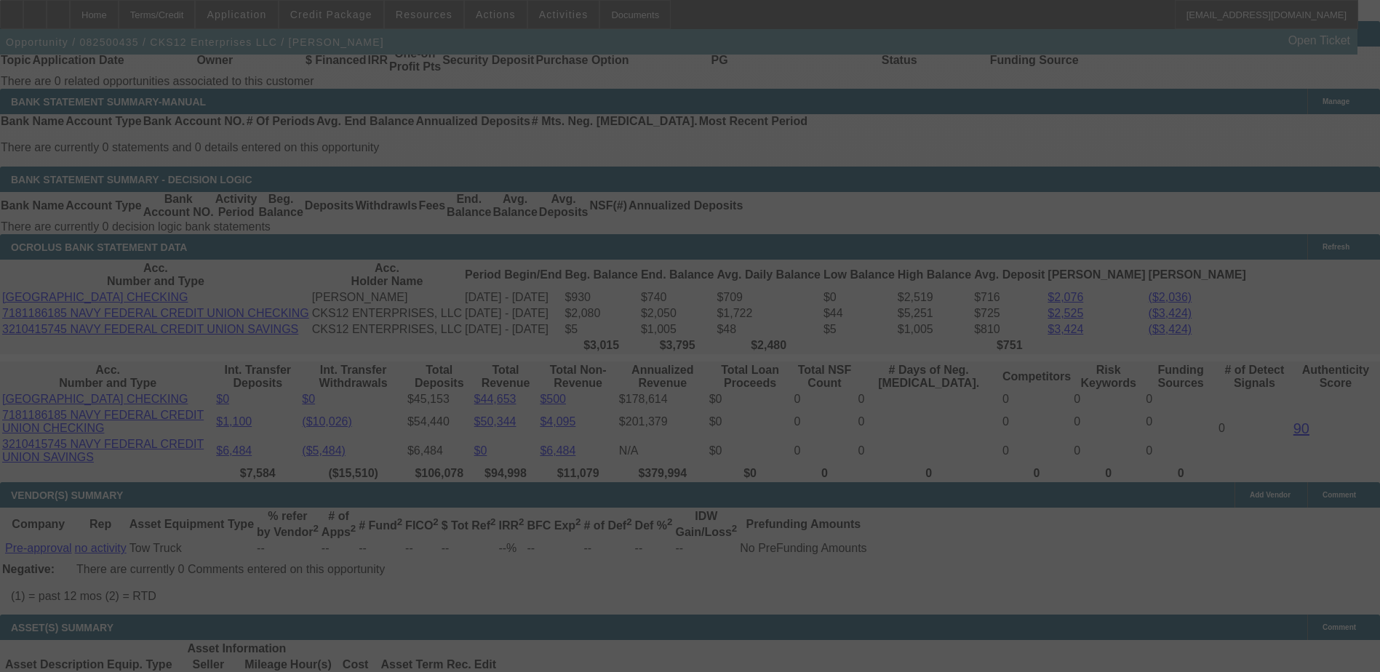
select select "0"
select select "2"
select select "0.1"
select select "4"
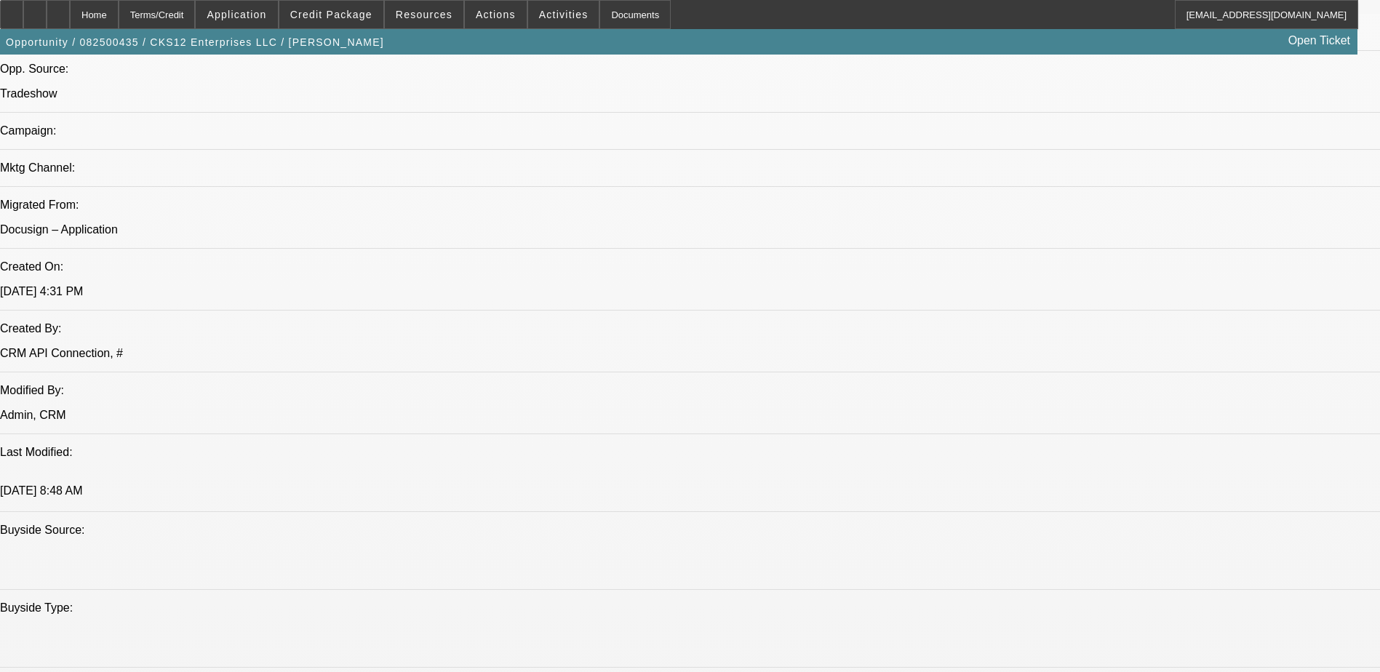
scroll to position [1057, 0]
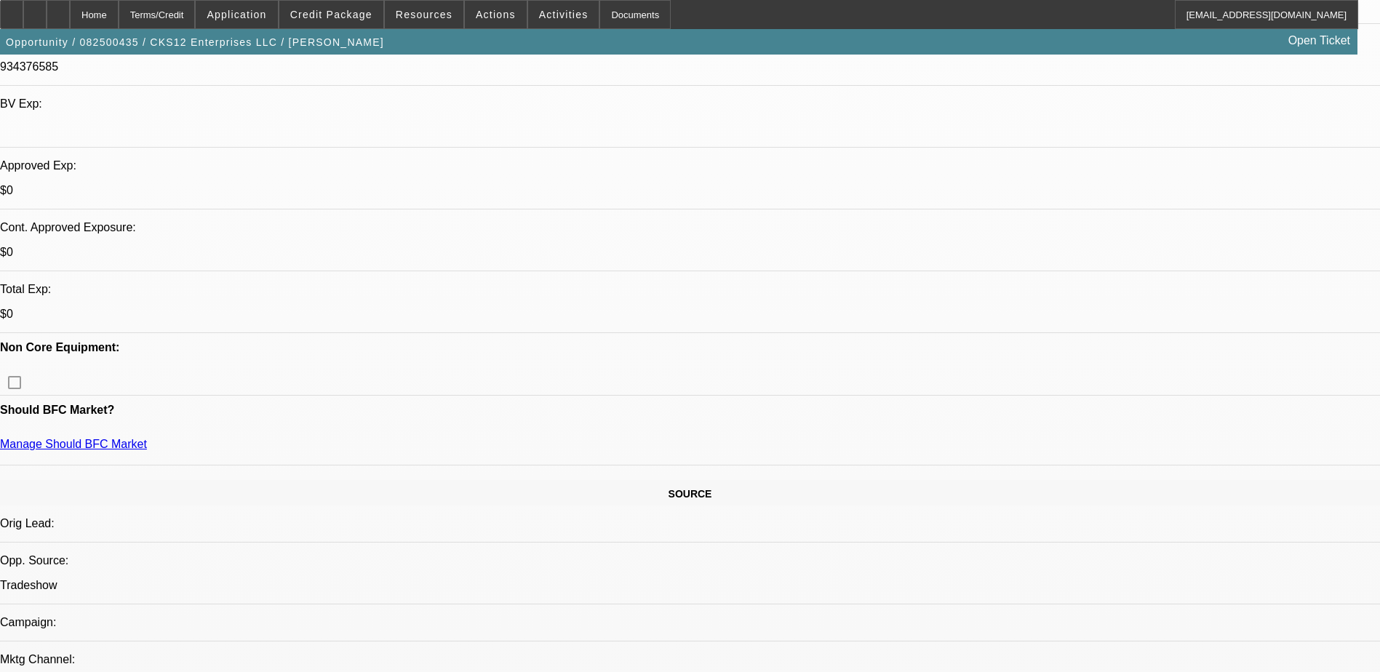
scroll to position [436, 0]
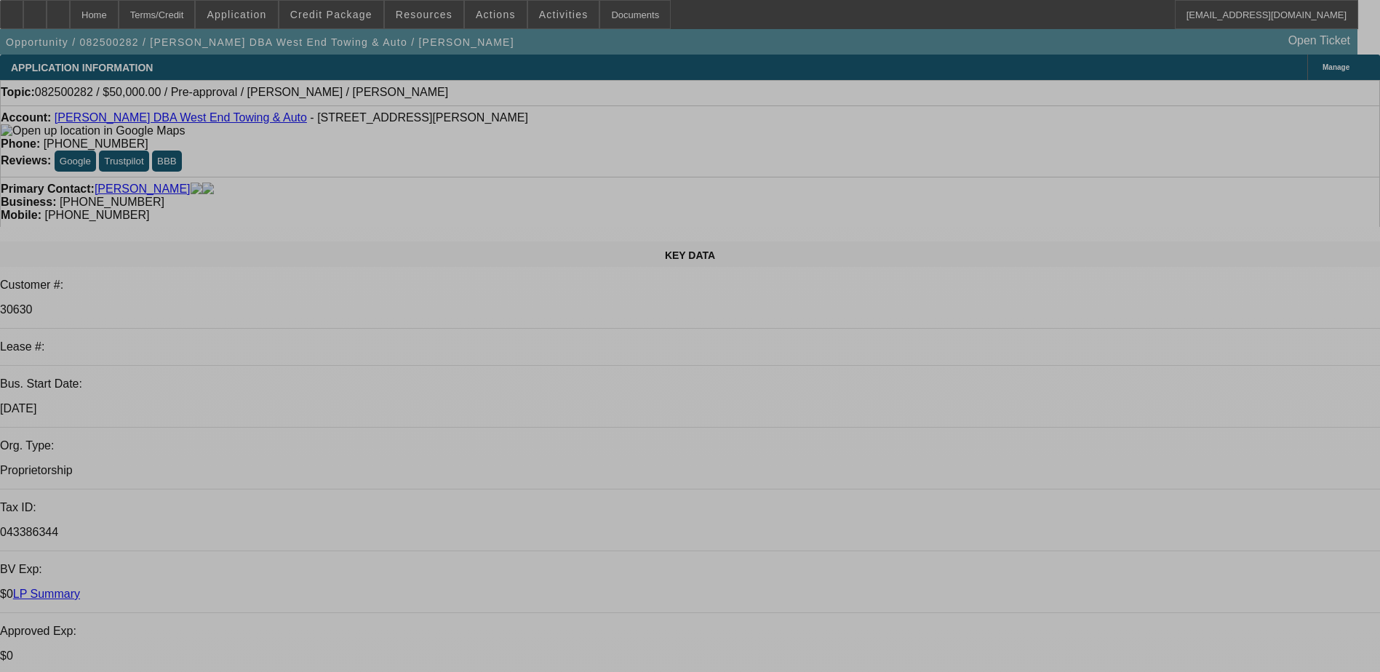
select select "0"
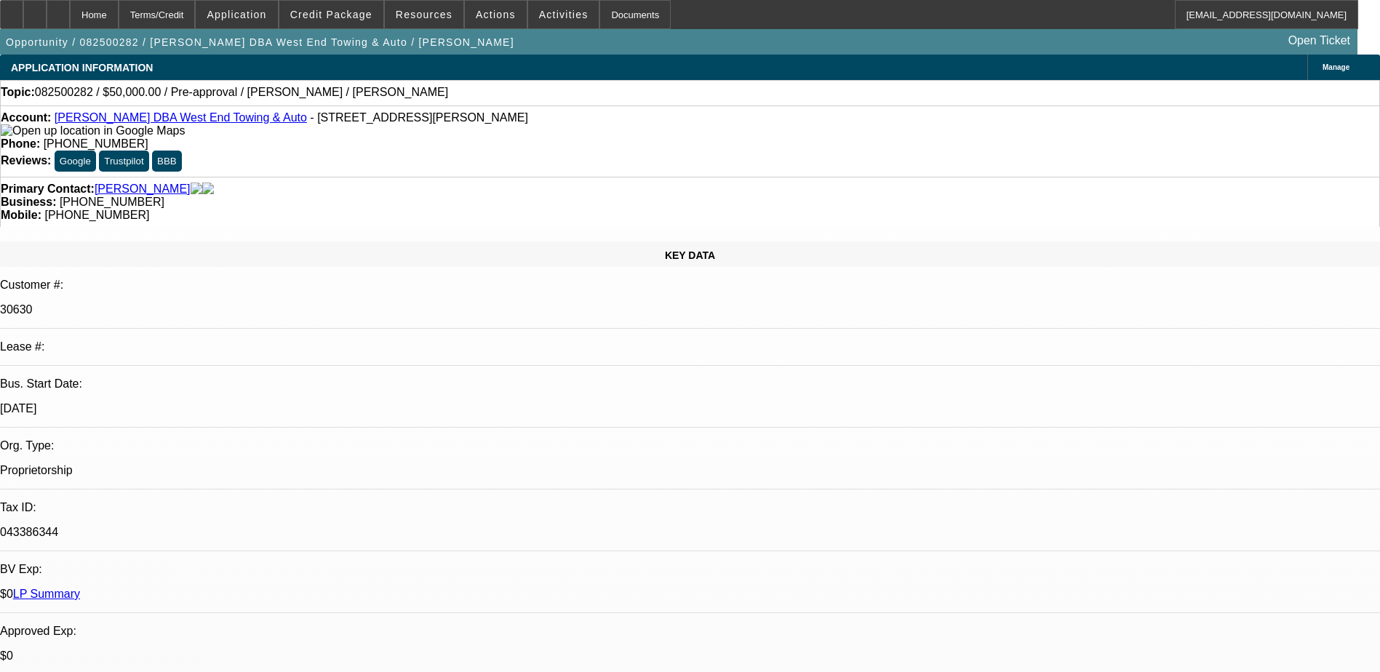
select select "0"
select select "2"
select select "0.1"
select select "0"
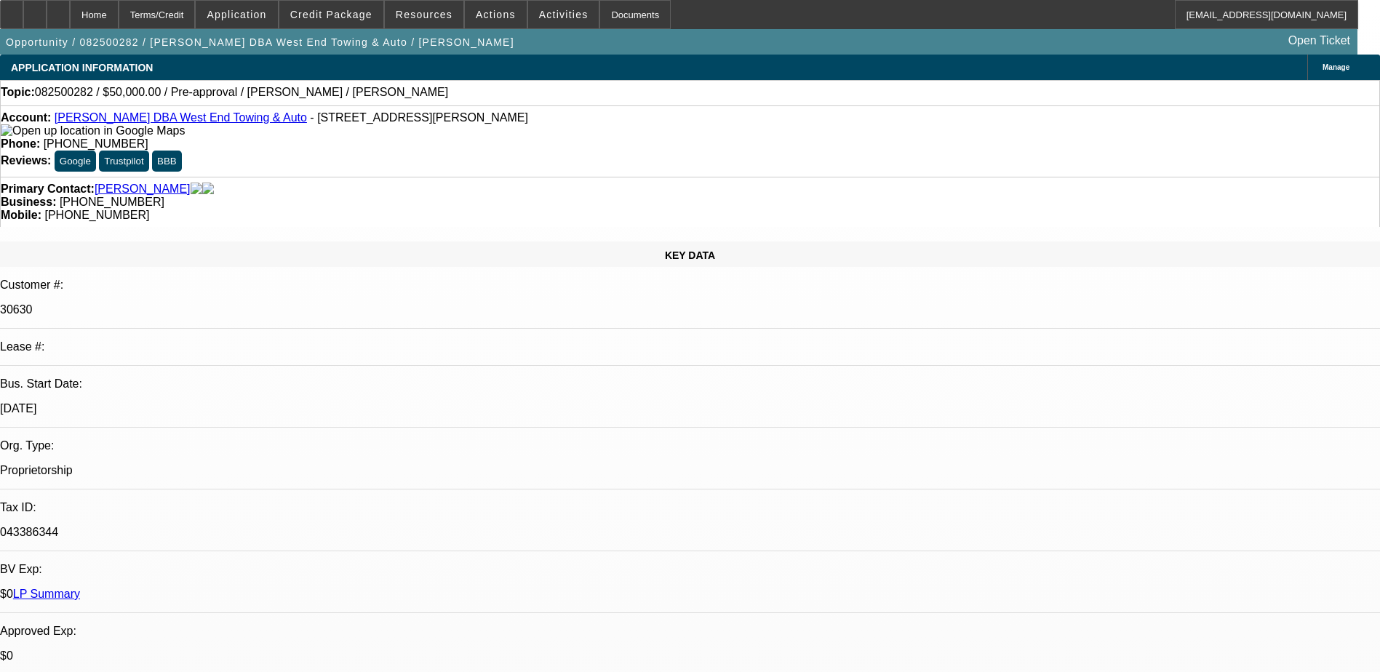
select select "2"
select select "0.1"
select select "1"
select select "6"
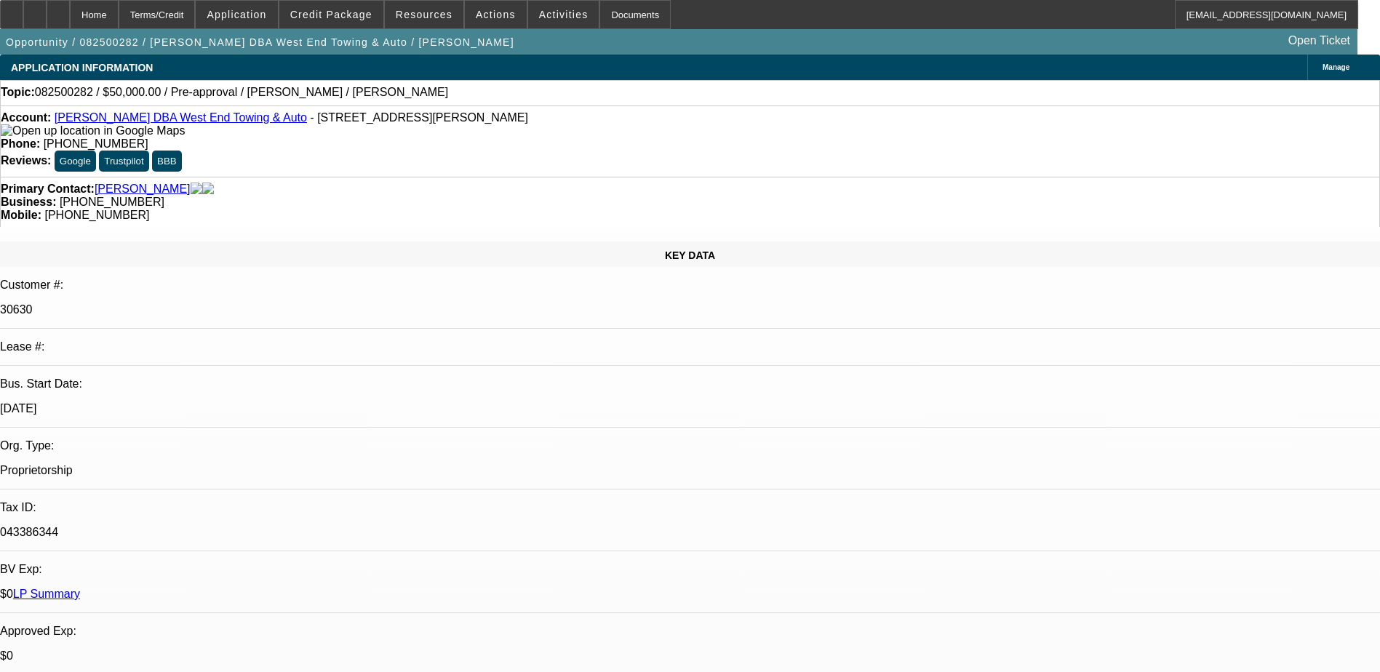
select select "1"
select select "2"
select select "4"
select select "1"
select select "2"
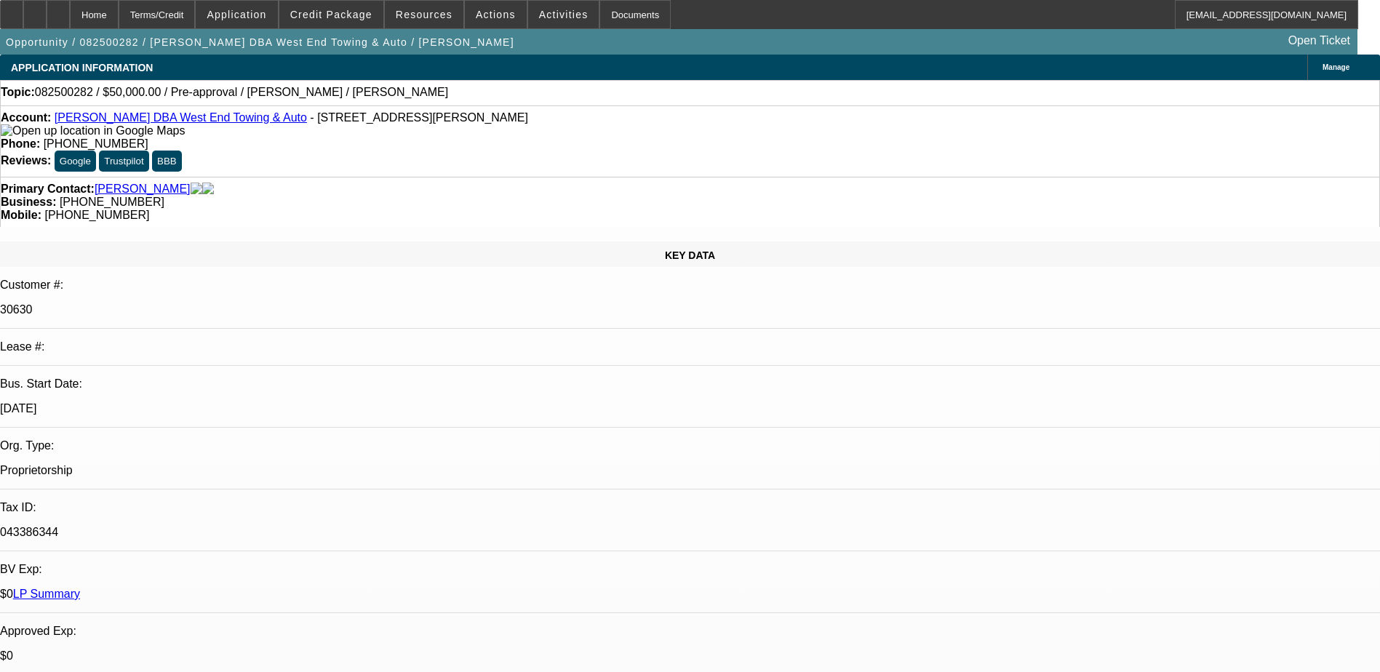
select select "4"
click at [263, 10] on span "Application" at bounding box center [237, 15] width 60 height 12
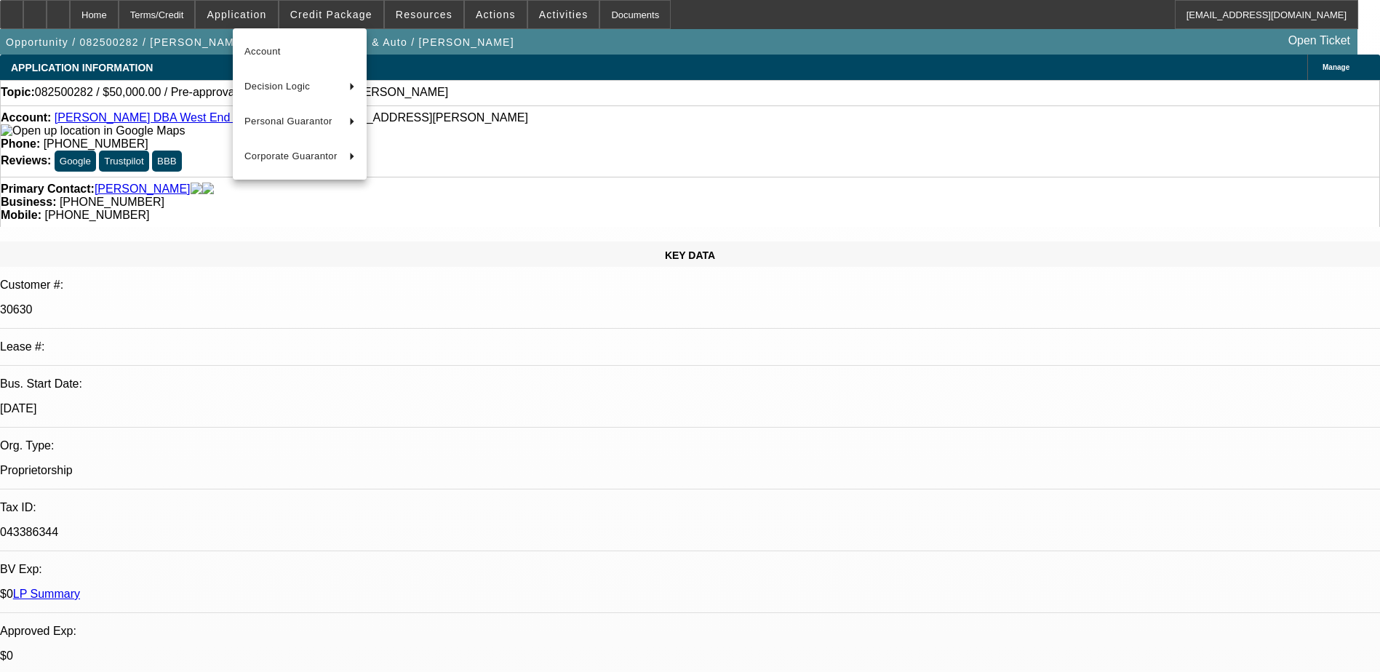
click at [324, 12] on div at bounding box center [690, 336] width 1380 height 672
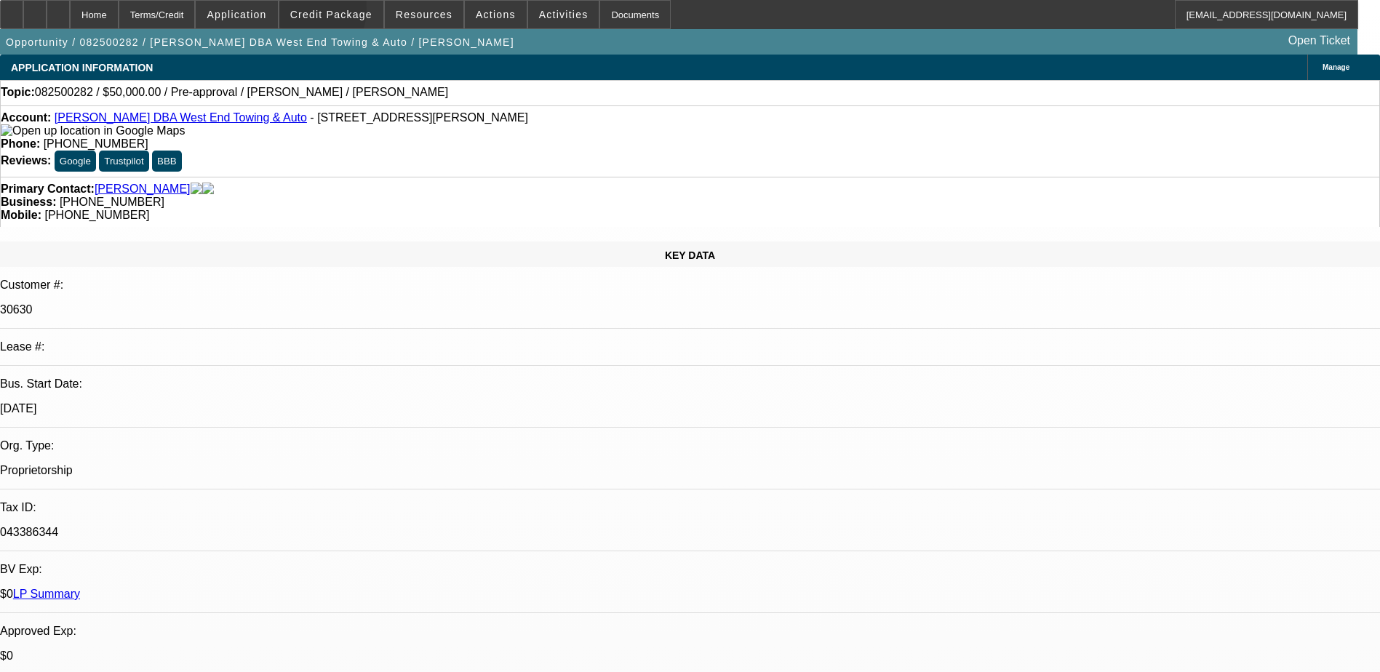
click at [324, 12] on span "Credit Package" at bounding box center [331, 15] width 82 height 12
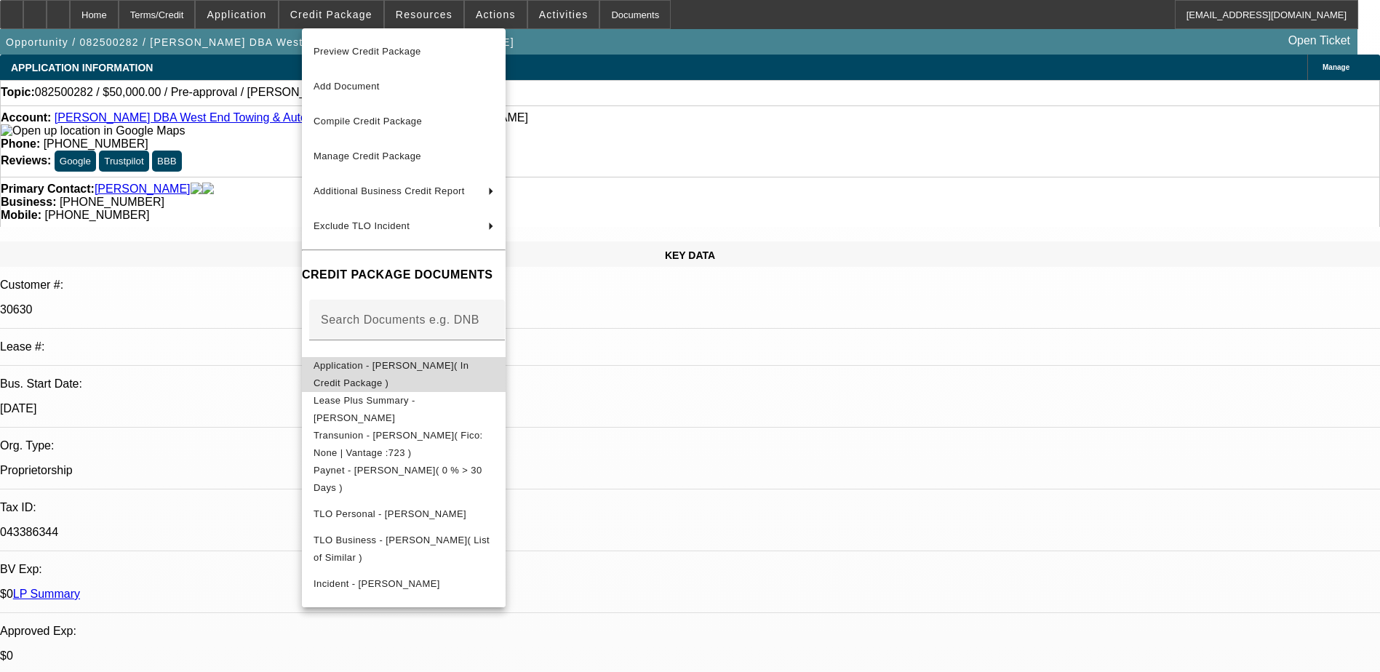
click at [372, 362] on span "Application - Adam Simmons( In Credit Package )" at bounding box center [404, 374] width 180 height 35
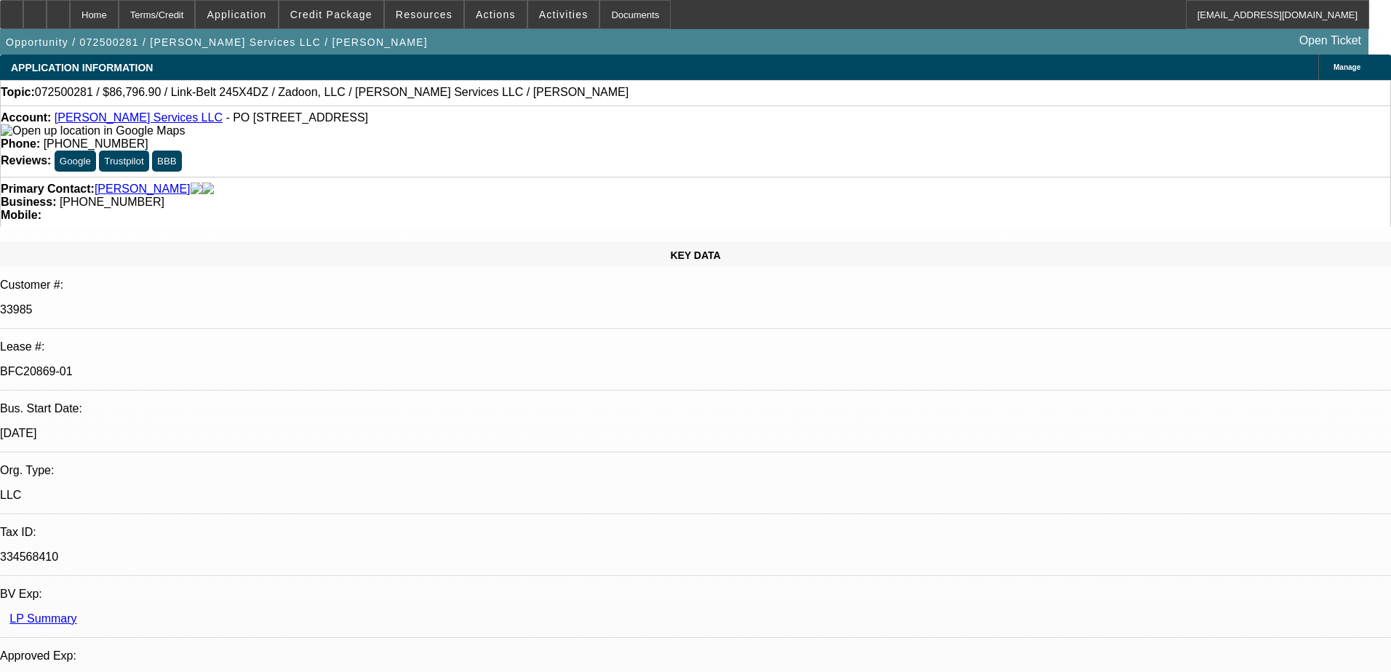
select select "0.1"
select select "0"
select select "2"
select select "0"
select select "6"
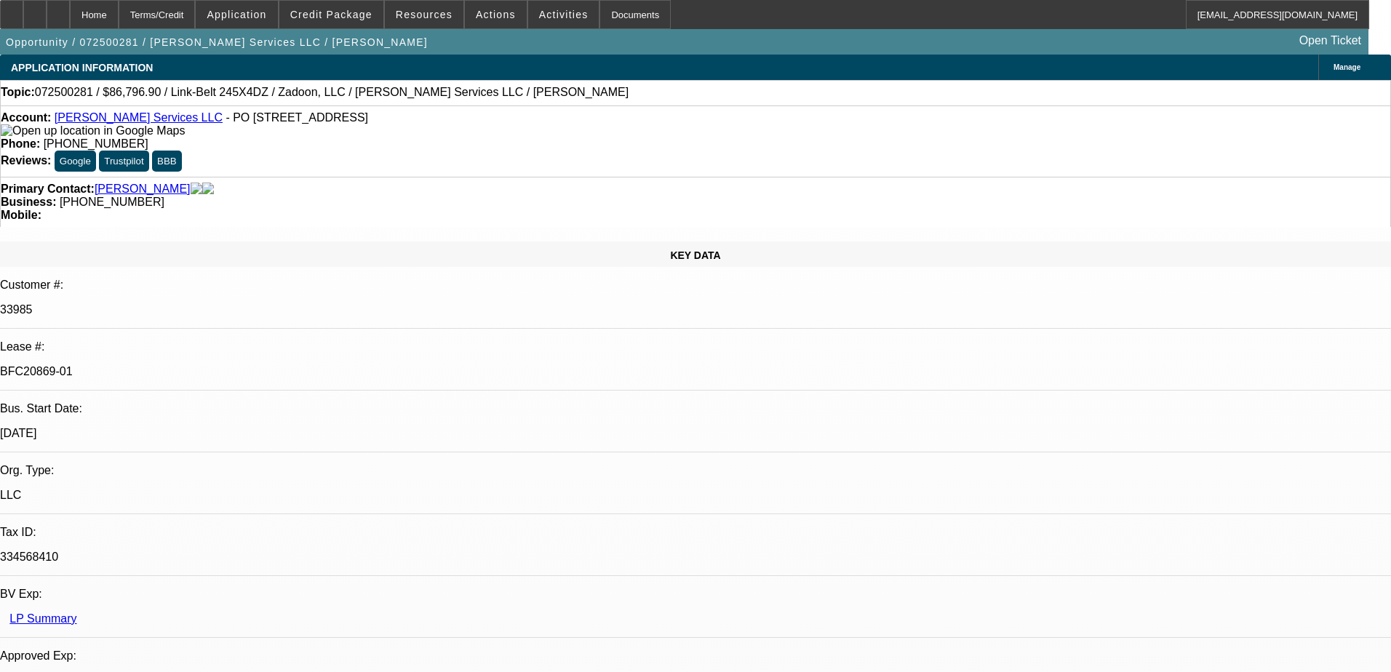
select select "0"
select select "2"
select select "0"
select select "6"
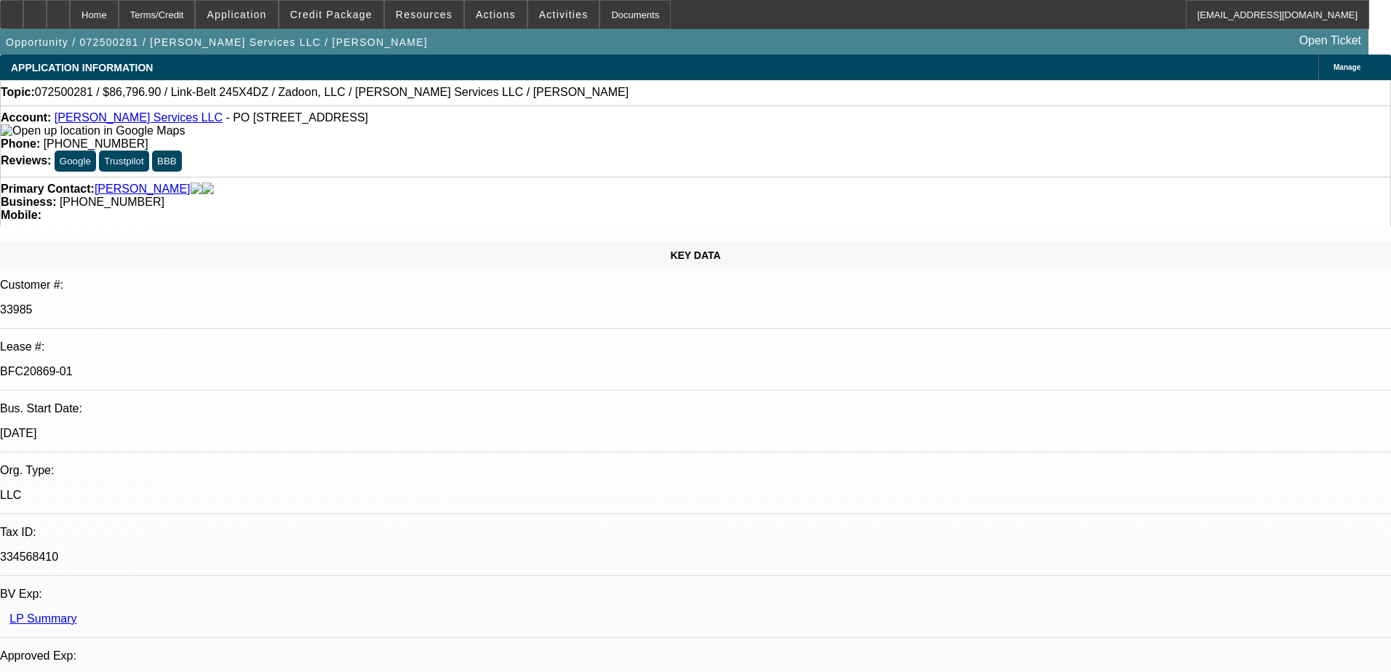
select select "0.1"
select select "0"
select select "6"
select select "0.1"
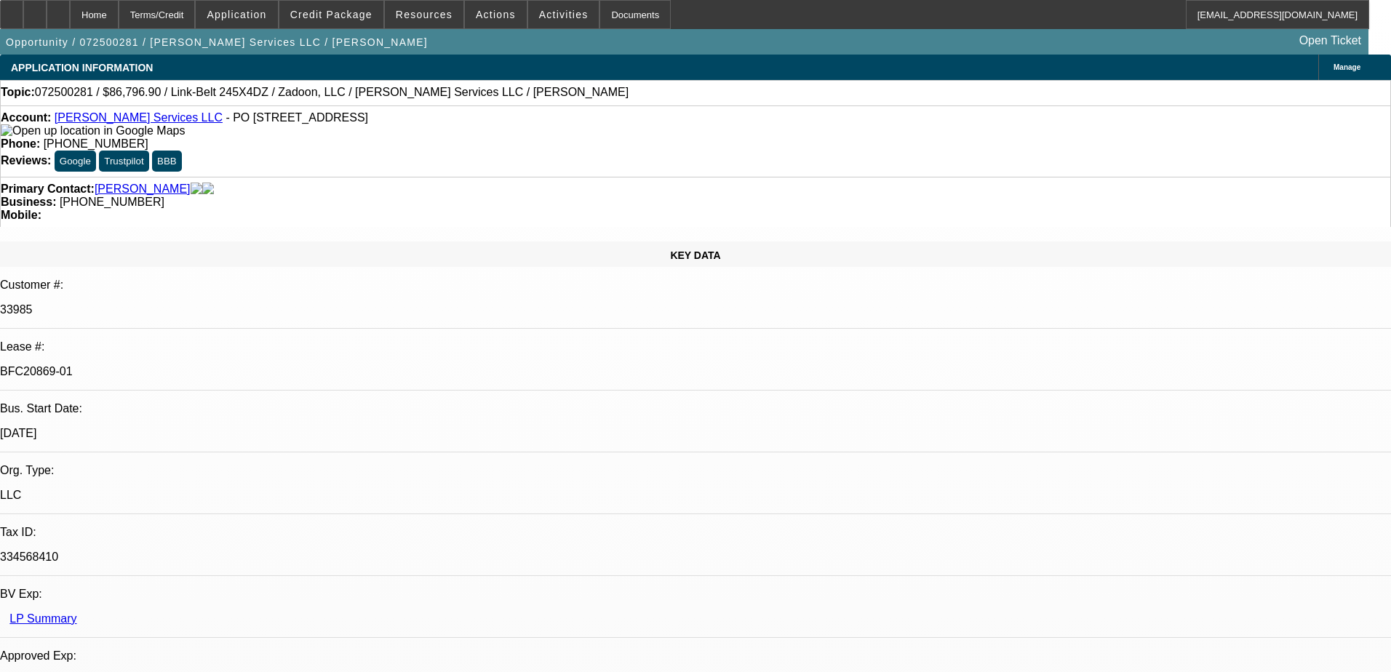
select select "0"
select select "6"
